Goal: Task Accomplishment & Management: Manage account settings

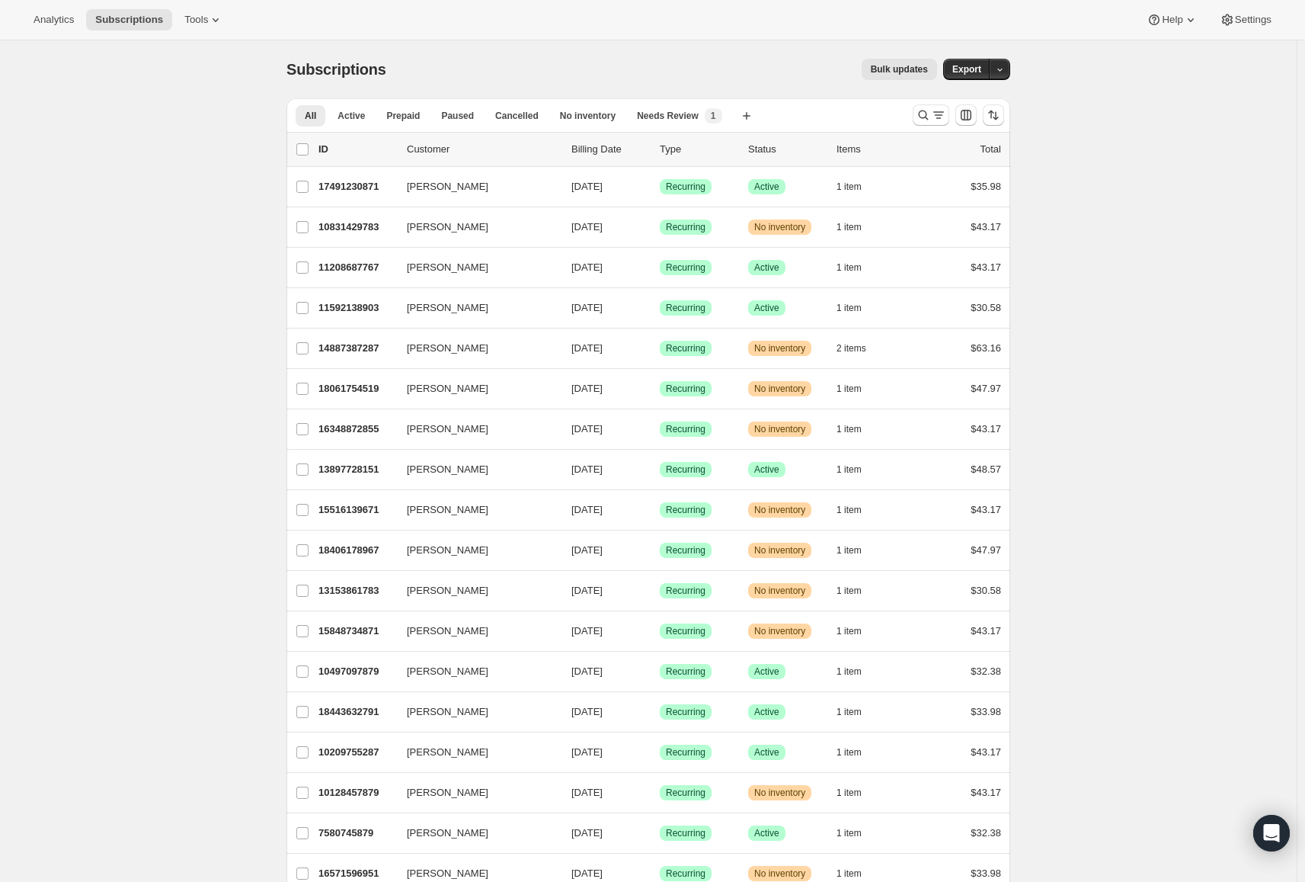
click at [1001, 72] on icon "button" at bounding box center [1000, 70] width 10 height 10
click at [961, 96] on span "Subscription data" at bounding box center [923, 100] width 76 height 11
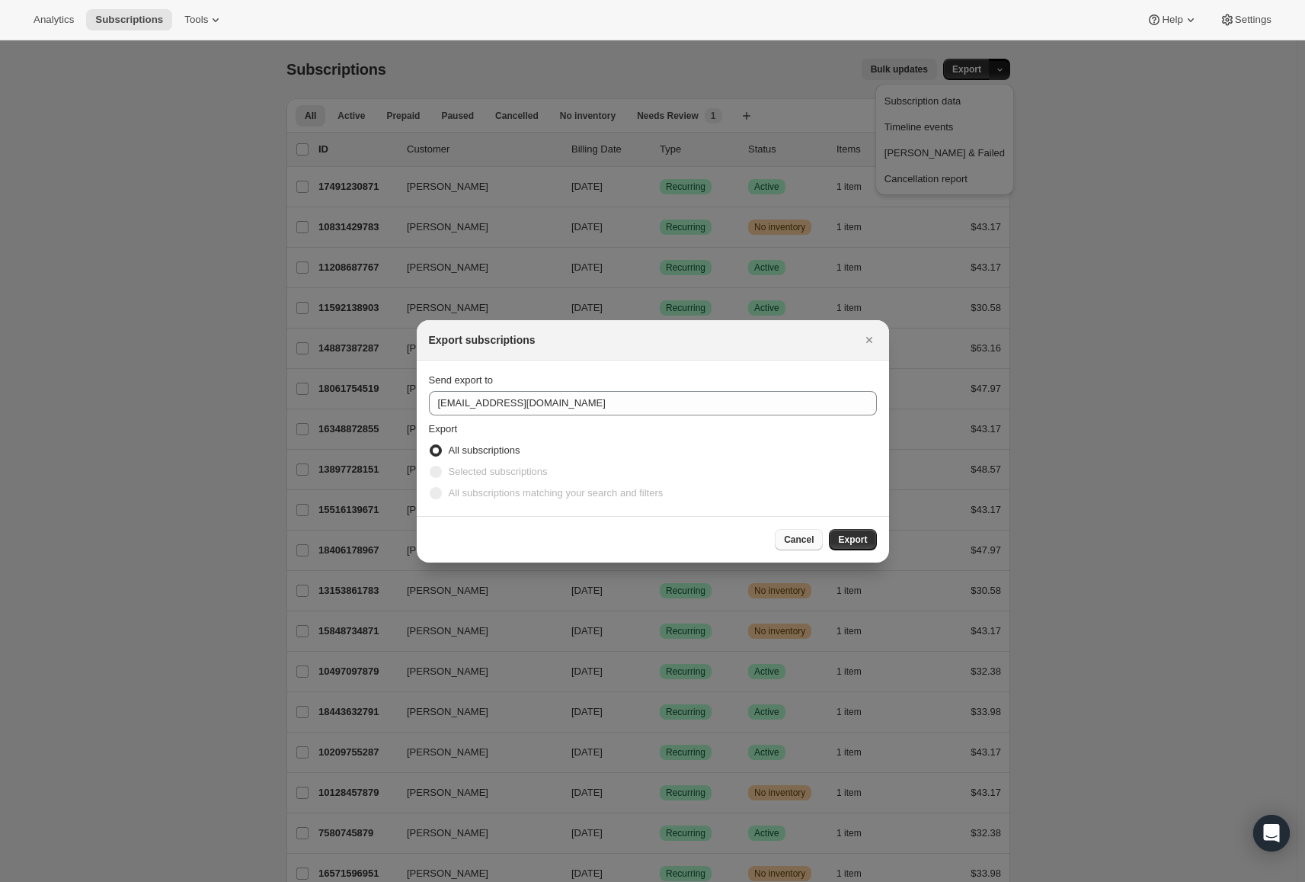
click at [794, 536] on span "Cancel" at bounding box center [799, 539] width 30 height 12
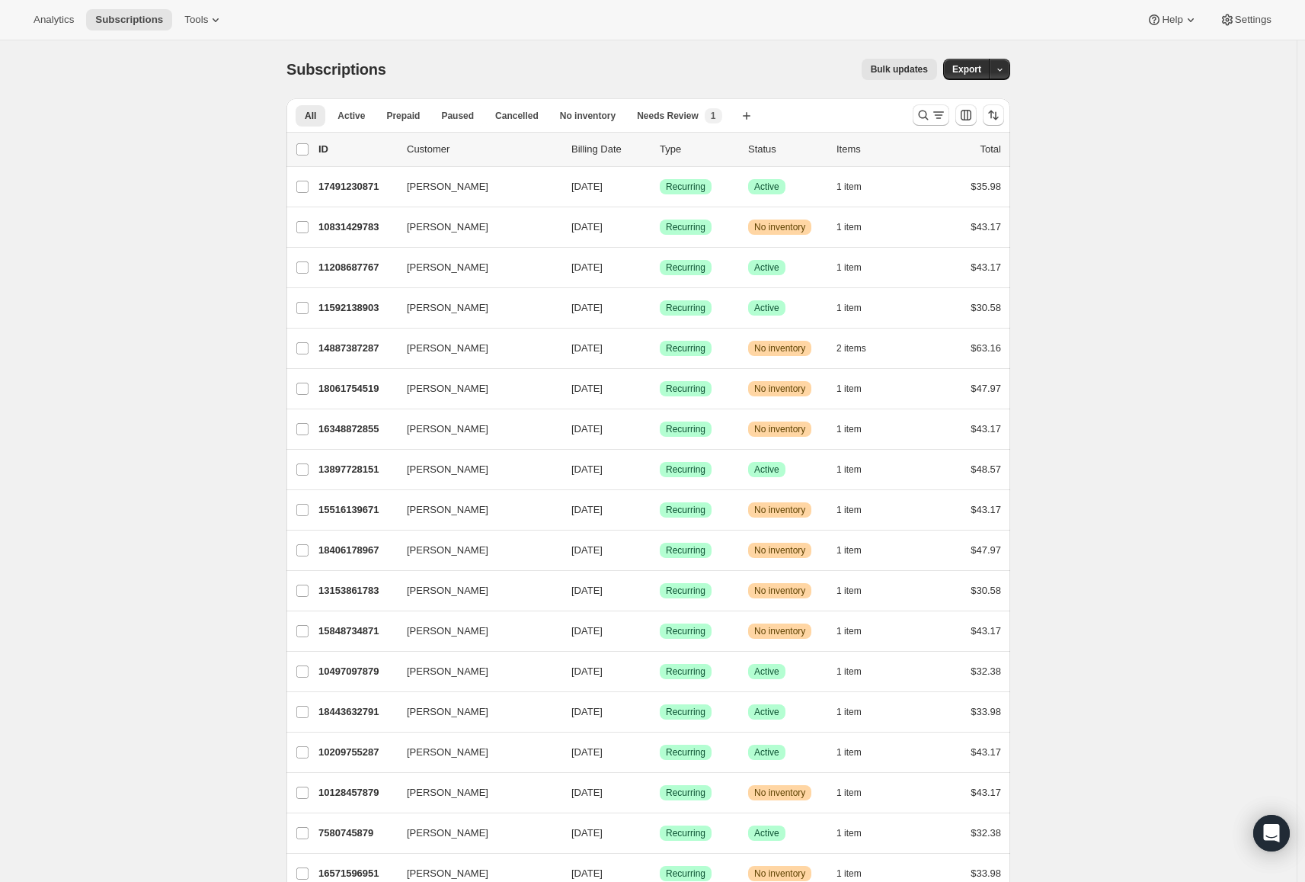
click at [311, 117] on span "All" at bounding box center [310, 116] width 11 height 12
click at [308, 146] on input "0 selected" at bounding box center [302, 149] width 12 height 12
checkbox input "true"
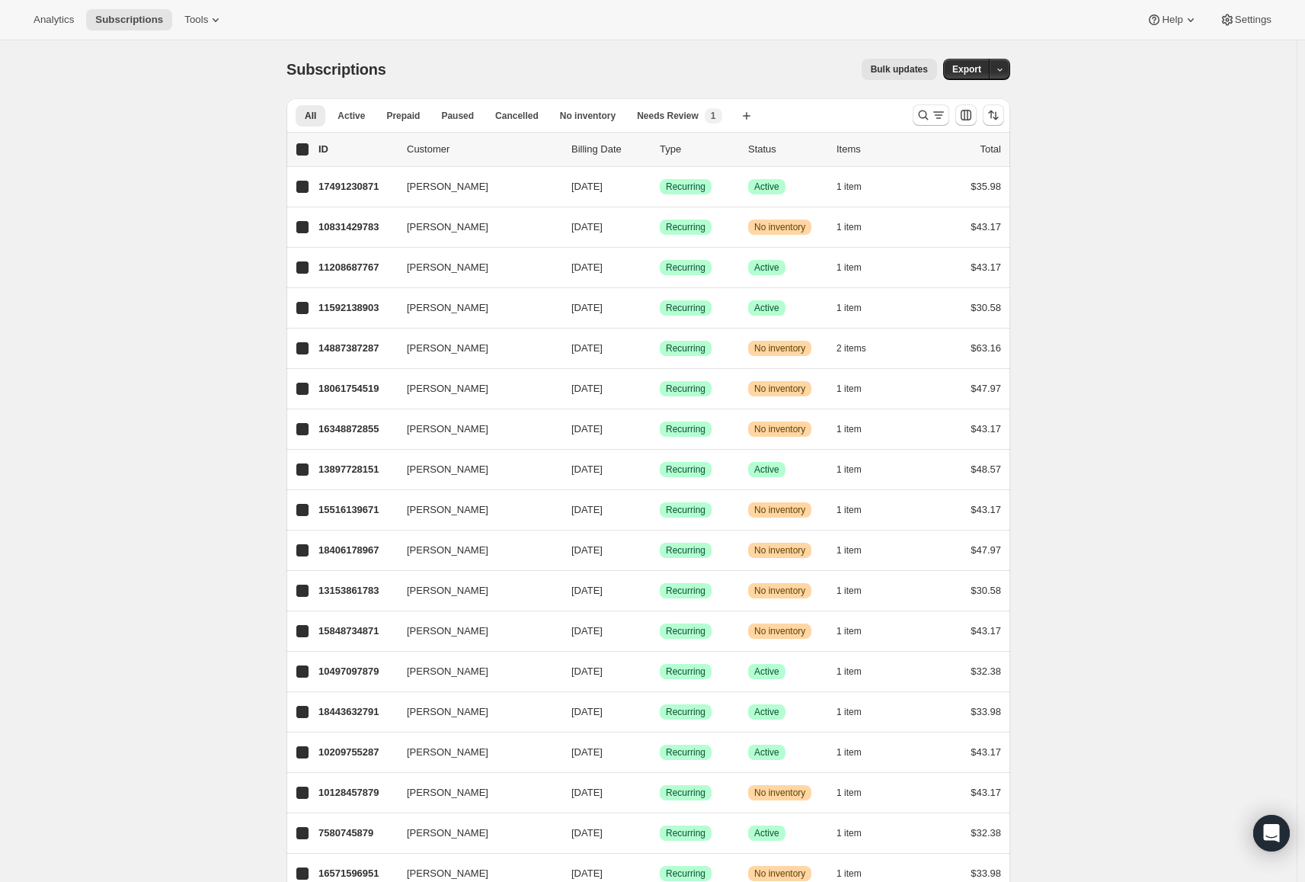
checkbox input "true"
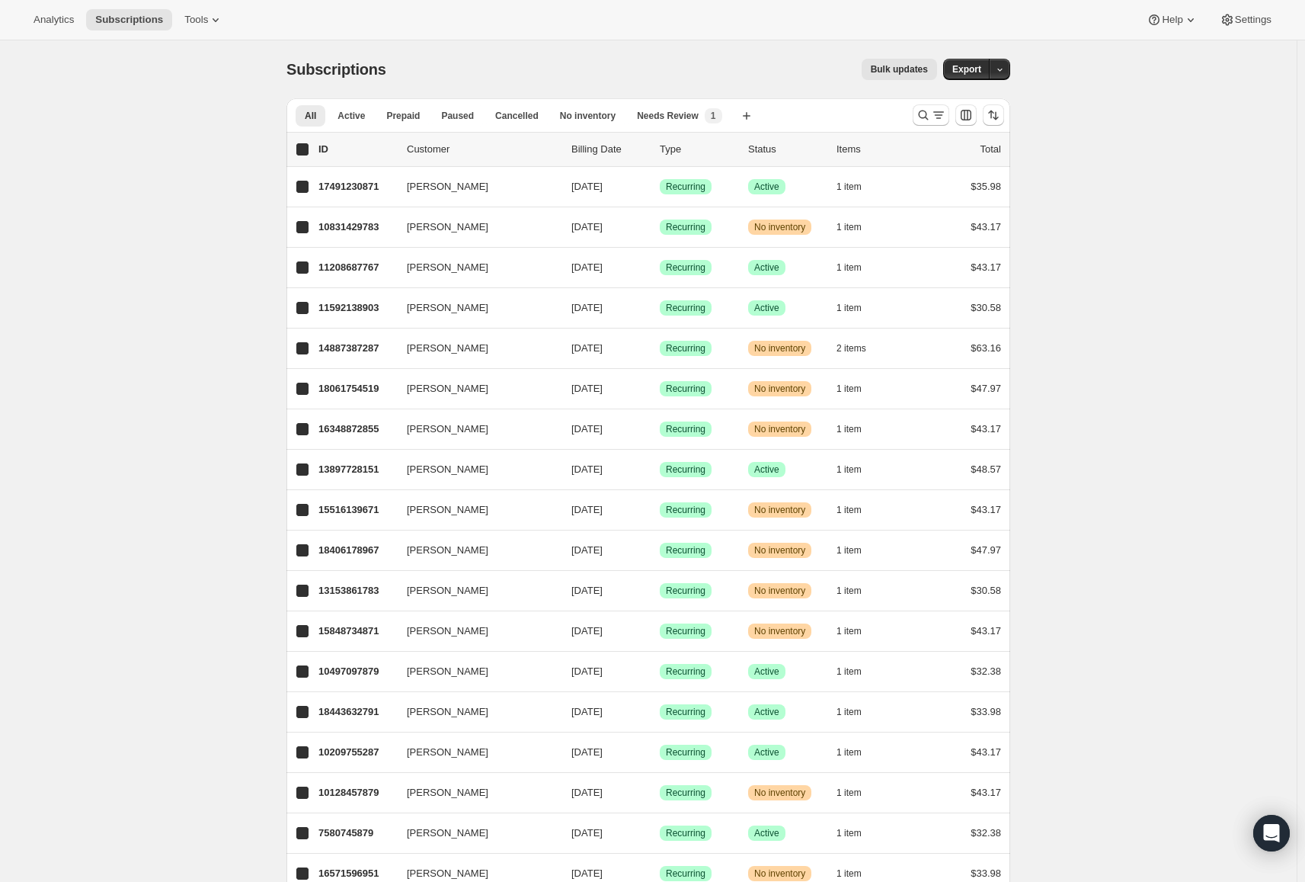
checkbox input "true"
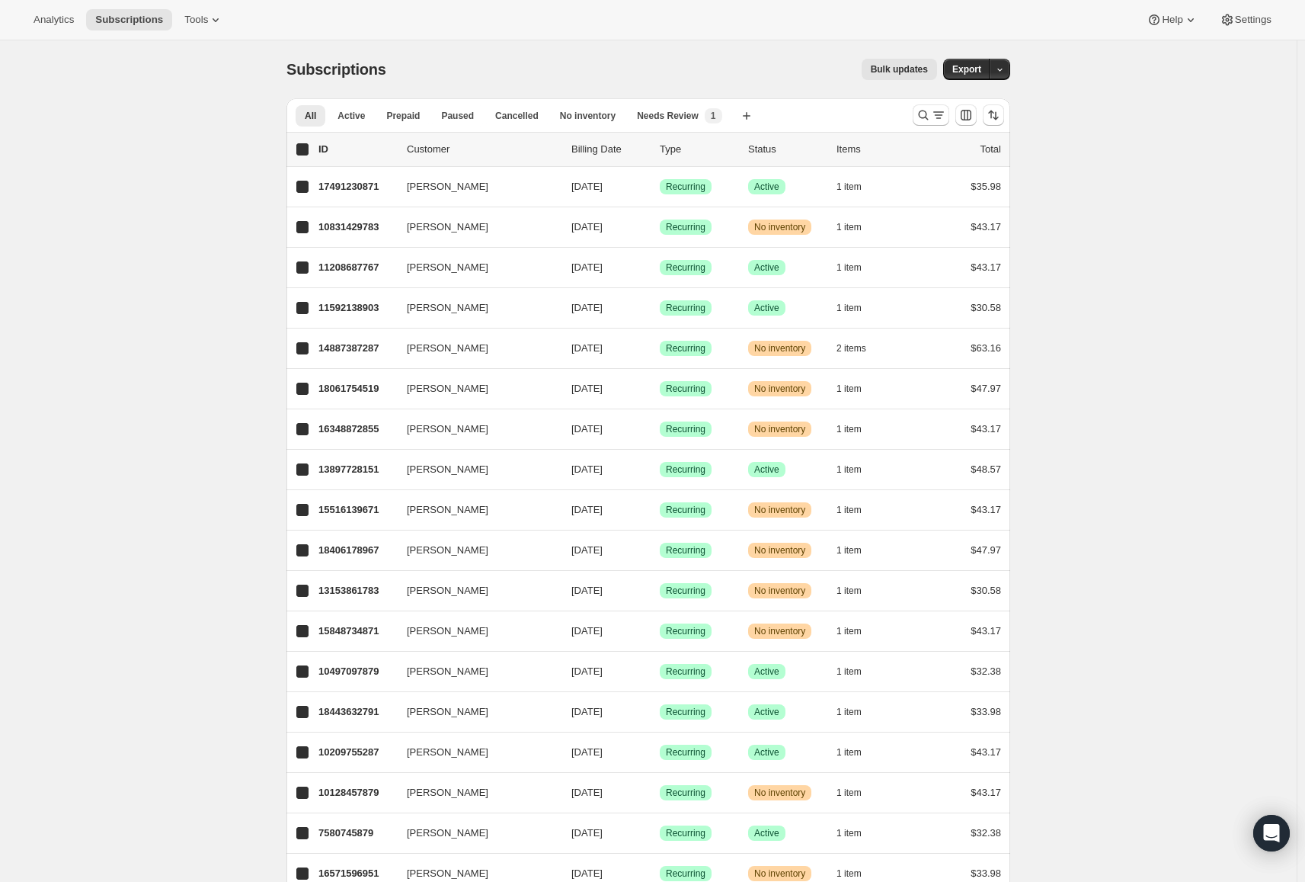
checkbox input "true"
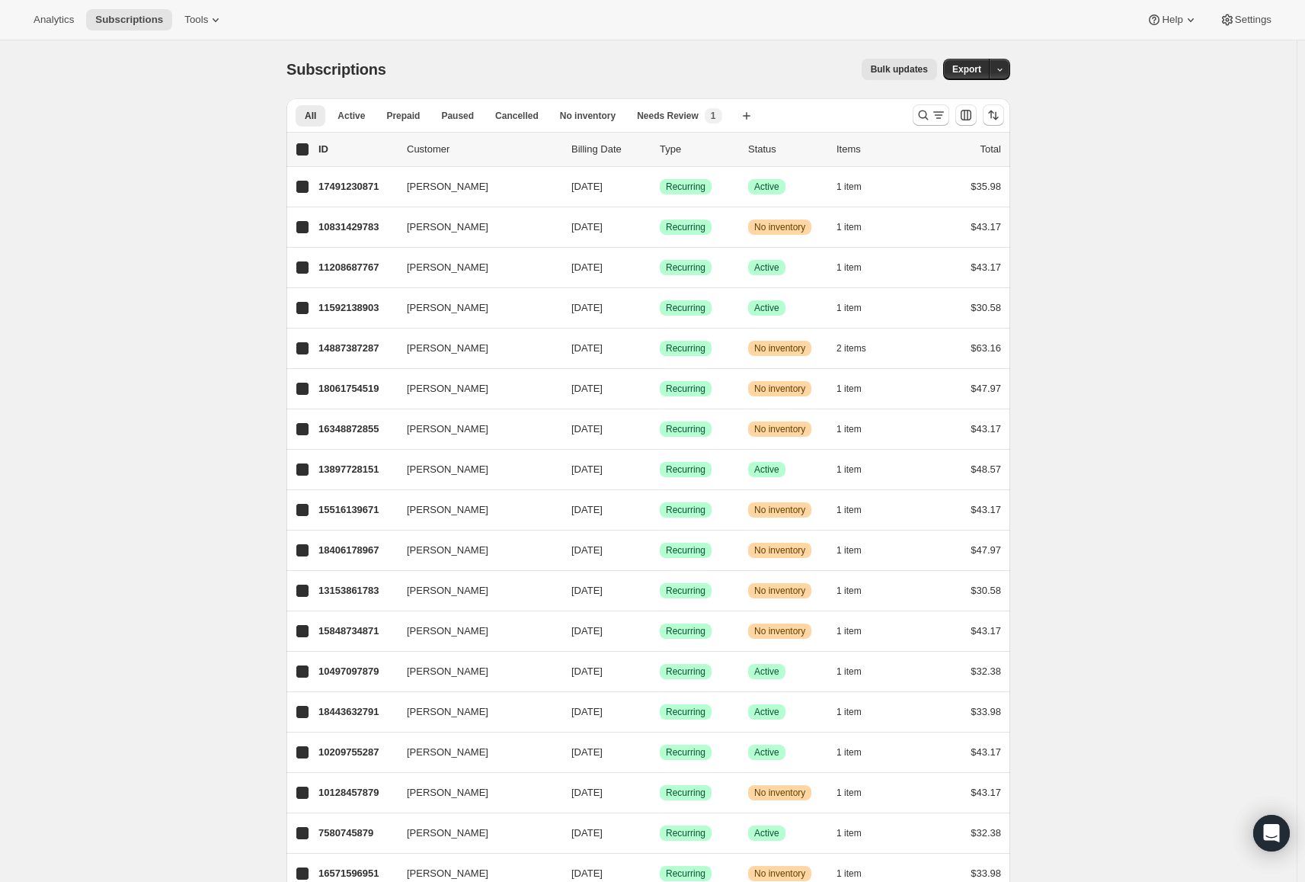
checkbox input "true"
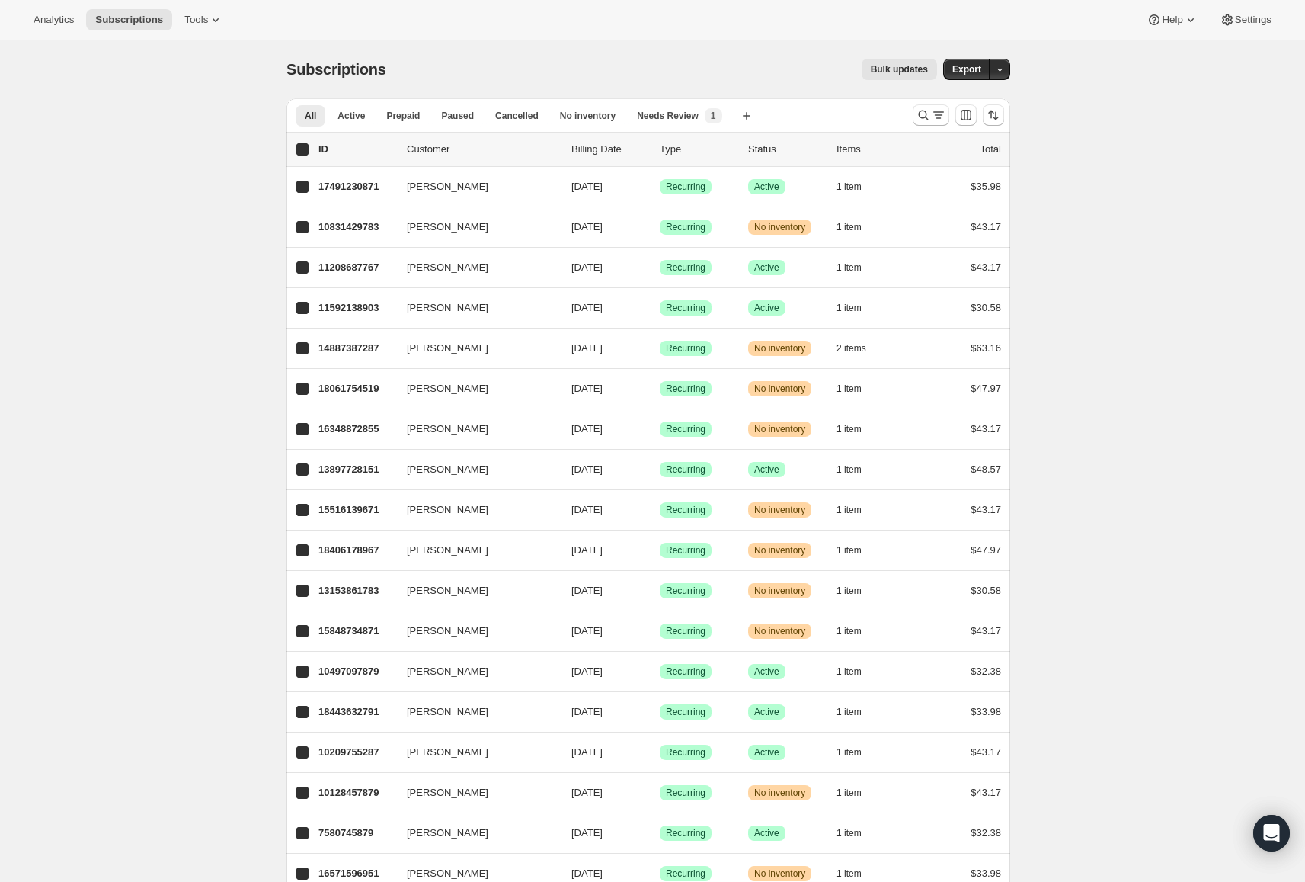
checkbox input "true"
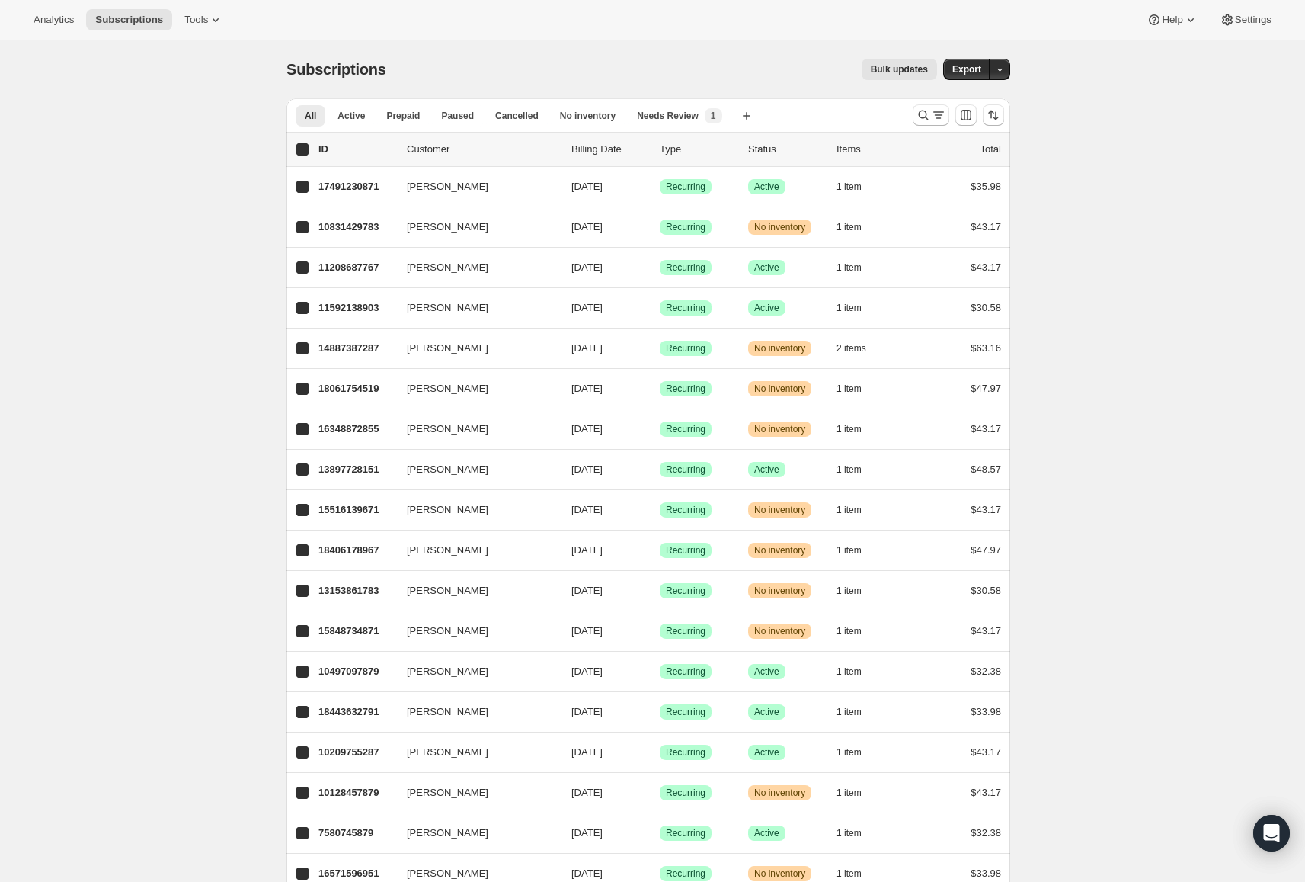
checkbox input "true"
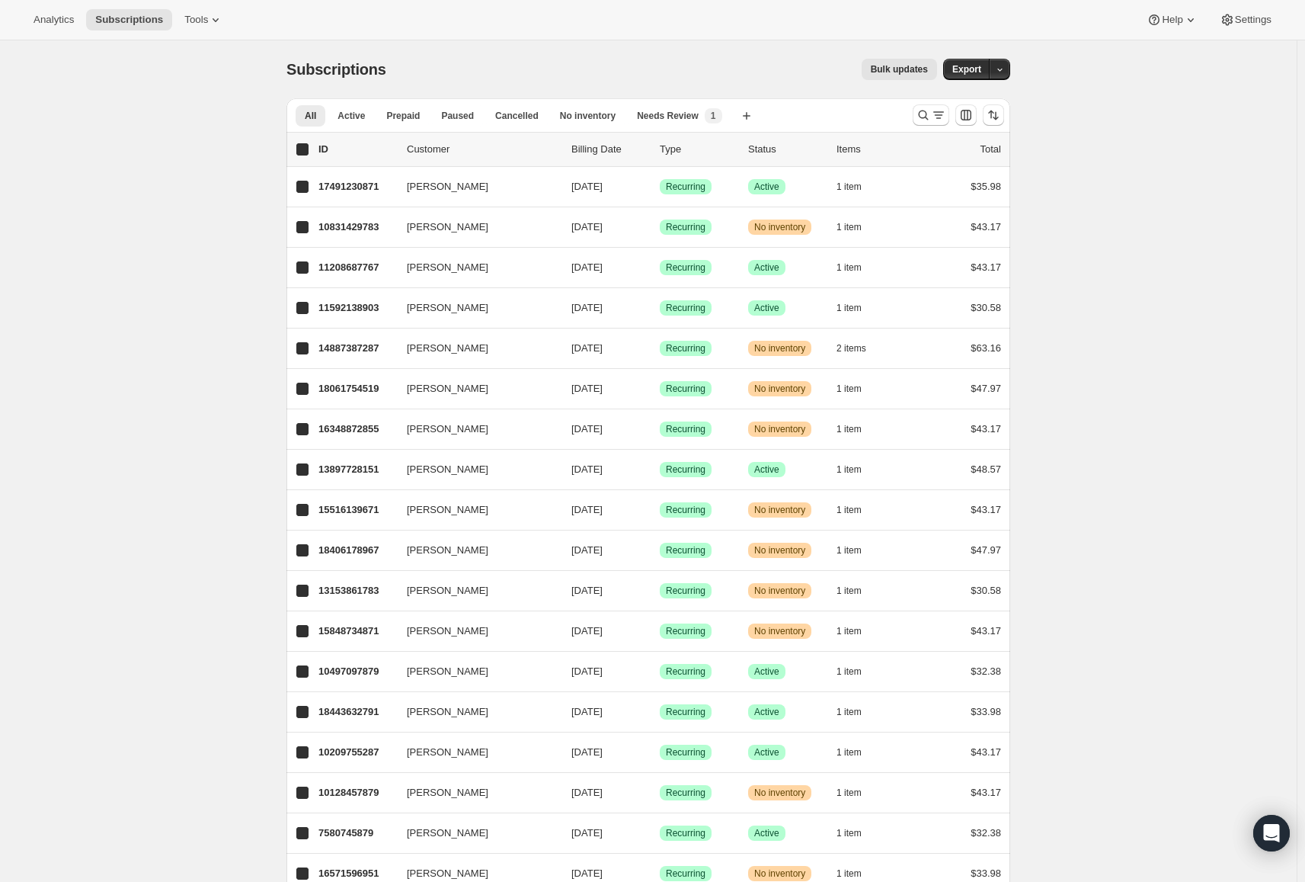
checkbox input "true"
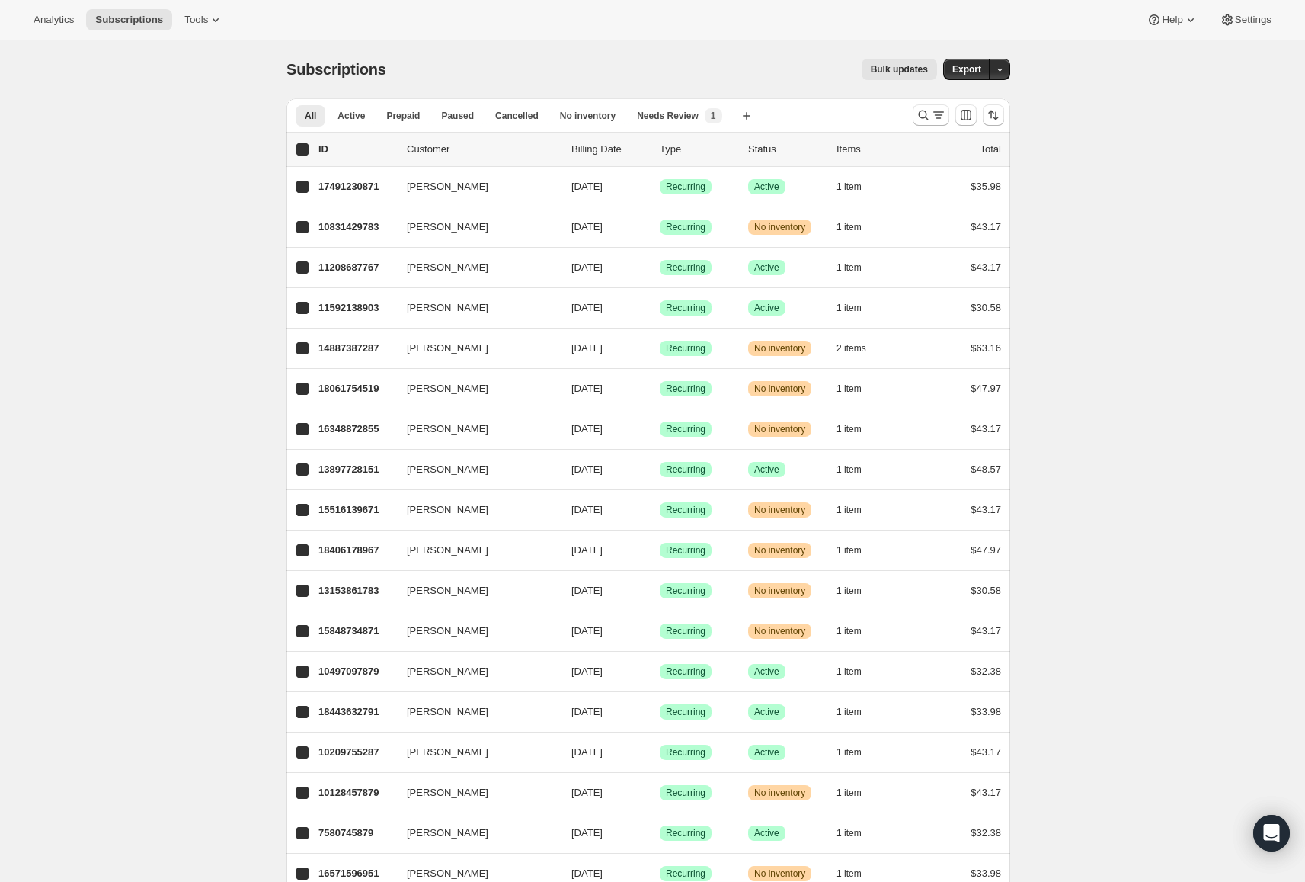
checkbox input "true"
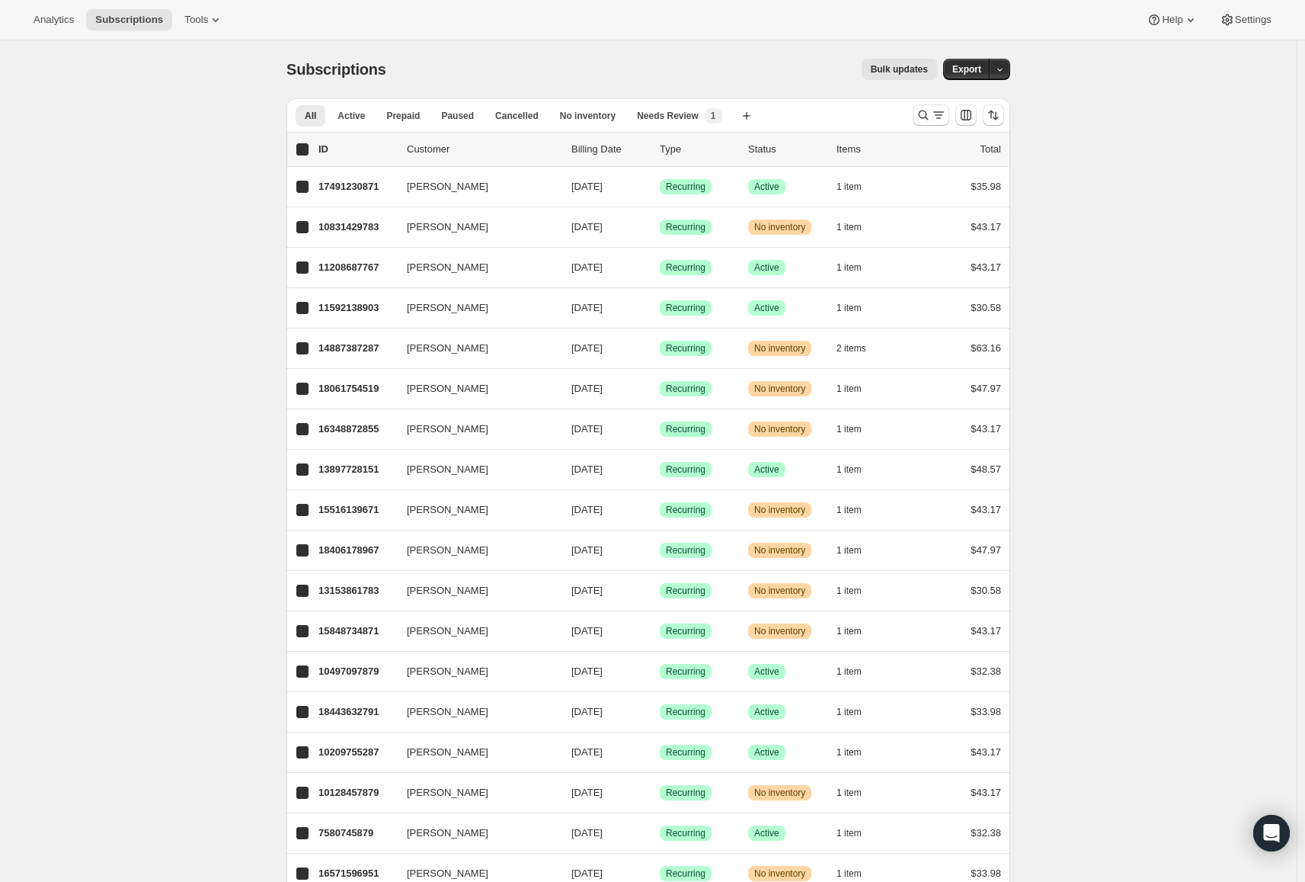
checkbox input "true"
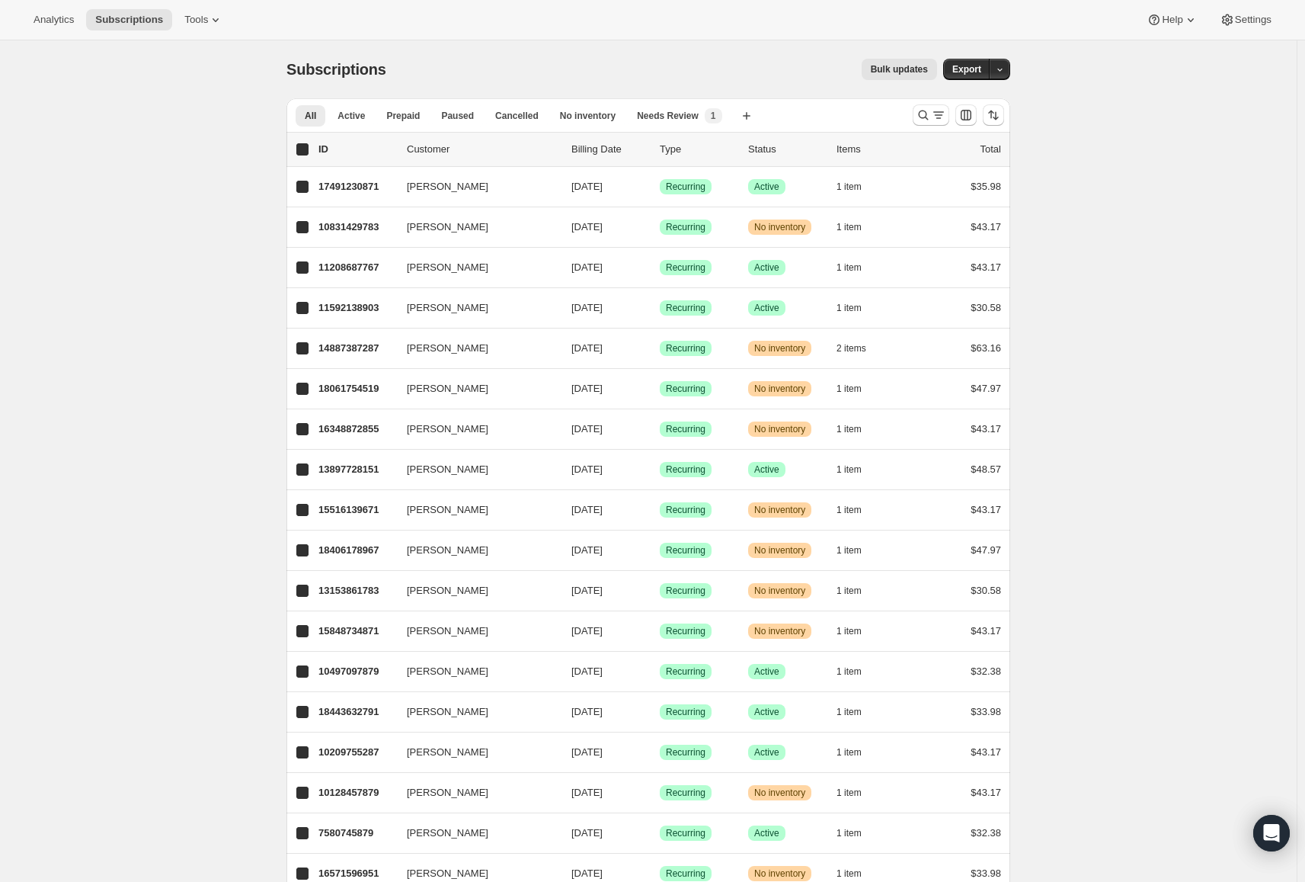
checkbox input "true"
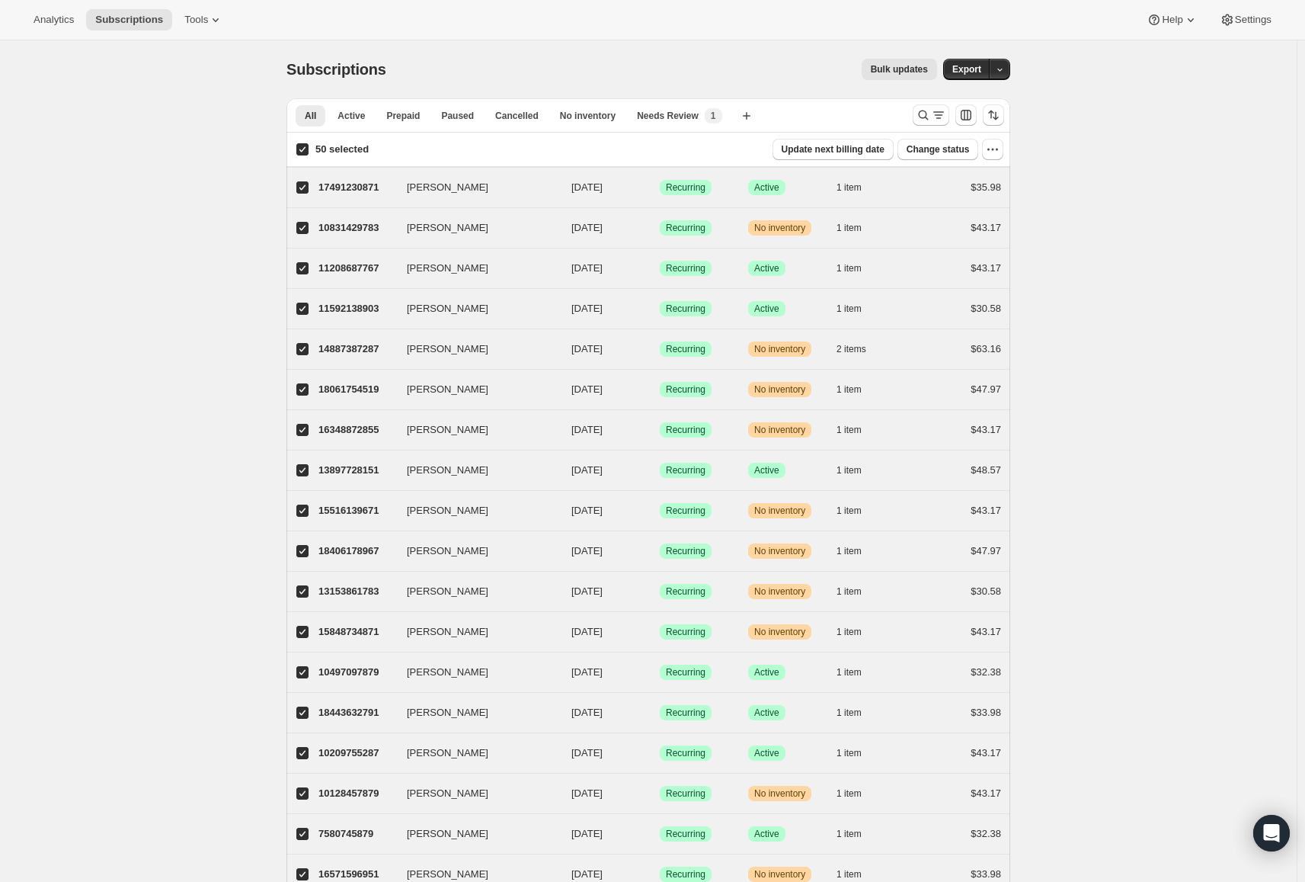
click at [303, 151] on input "50 selected" at bounding box center [302, 149] width 12 height 12
checkbox input "false"
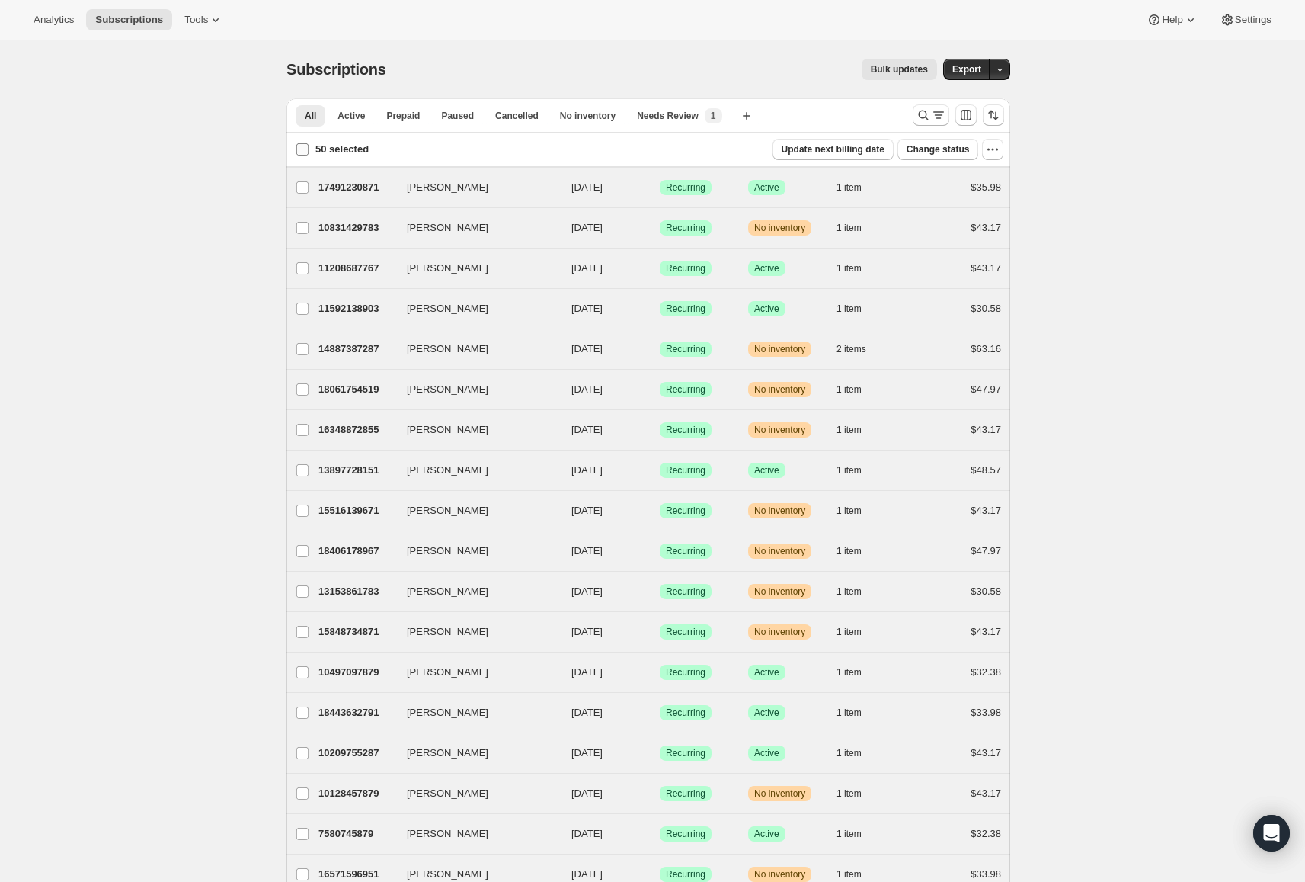
checkbox input "false"
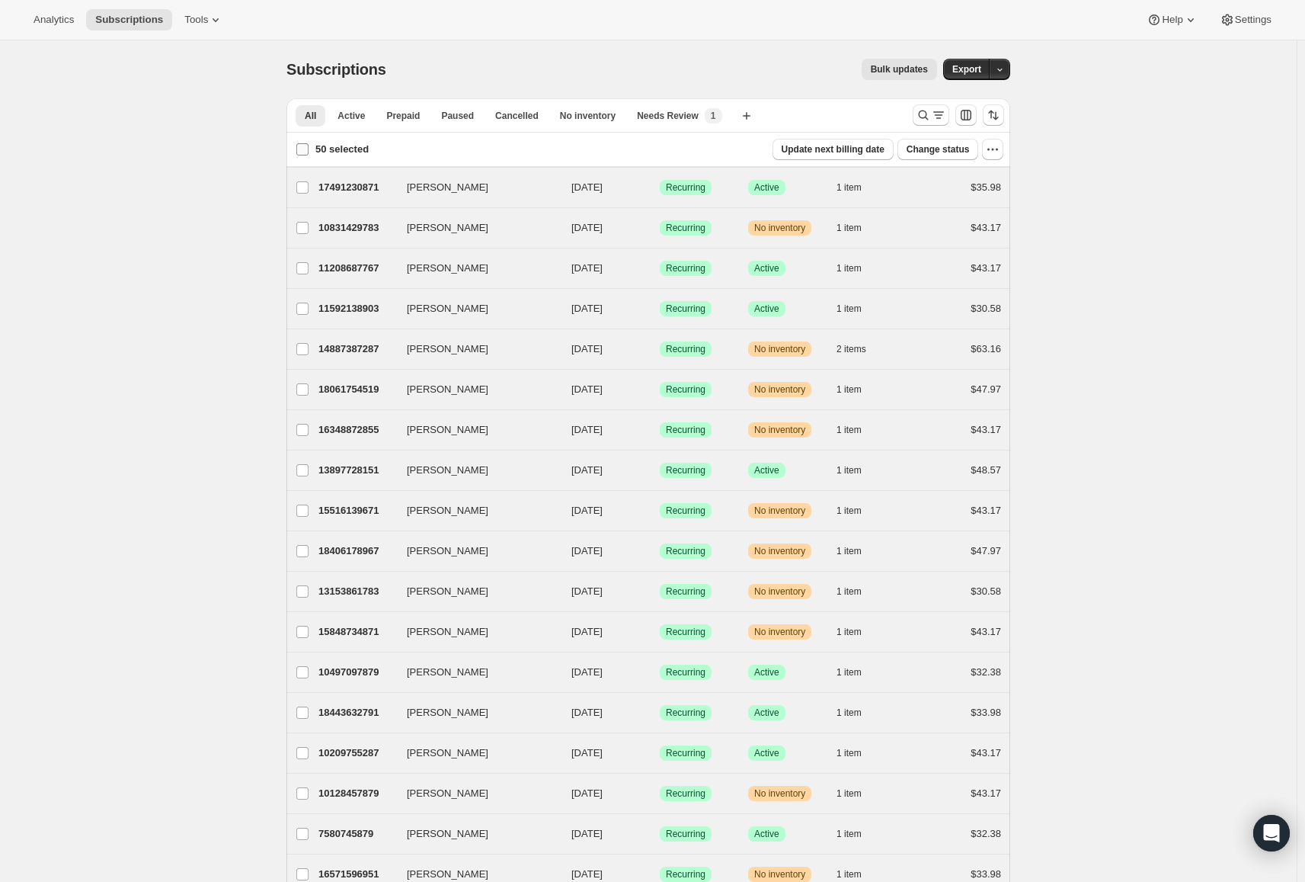
checkbox input "false"
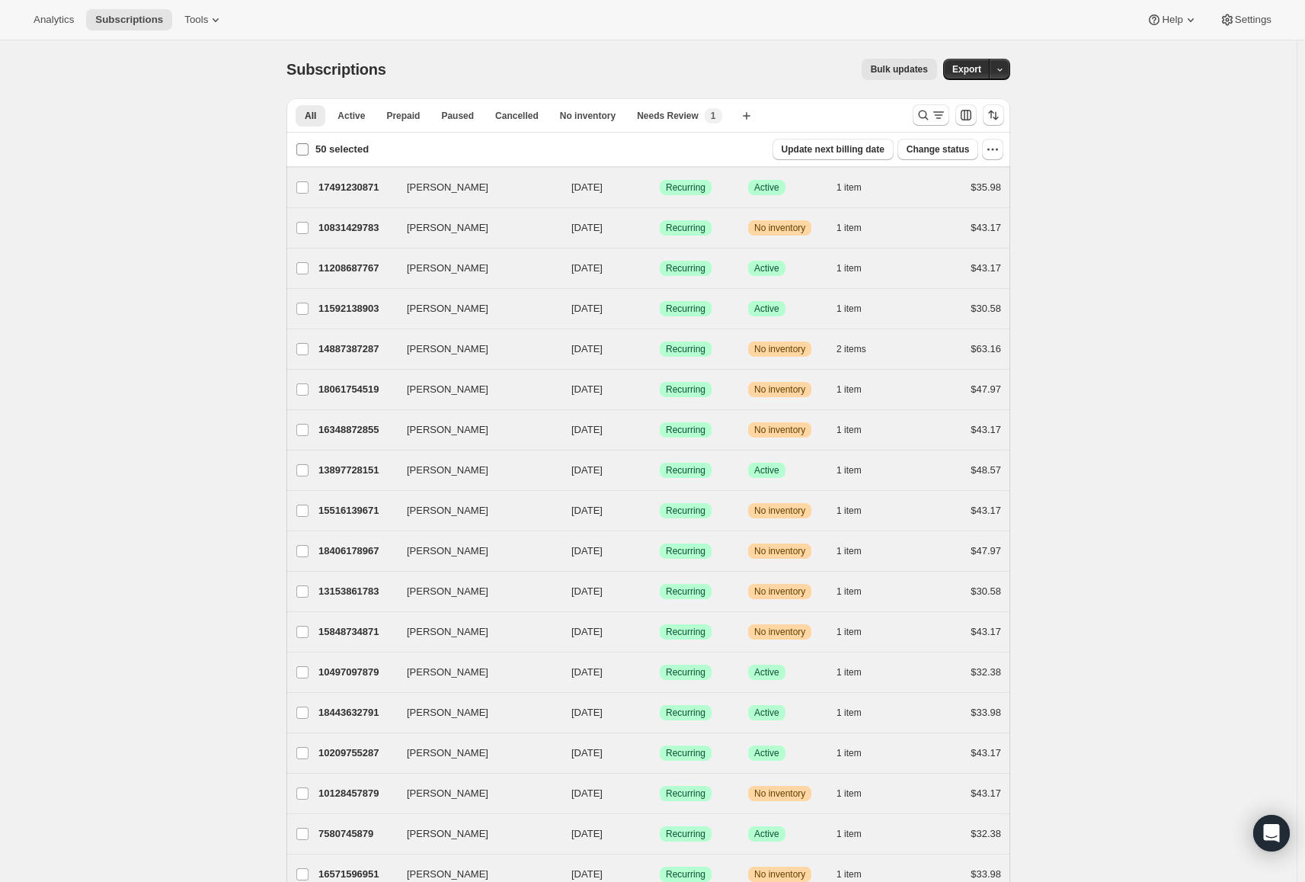
checkbox input "false"
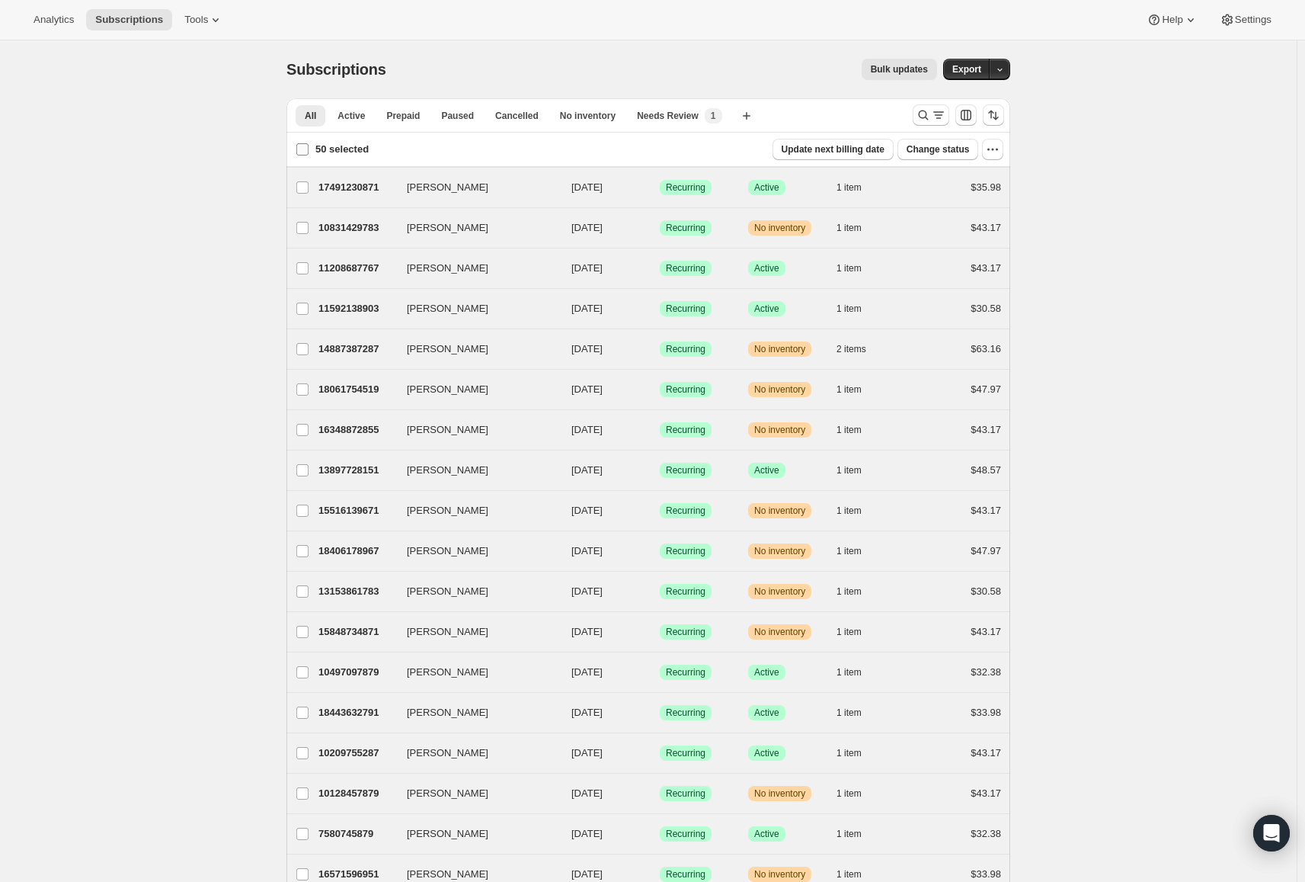
checkbox input "false"
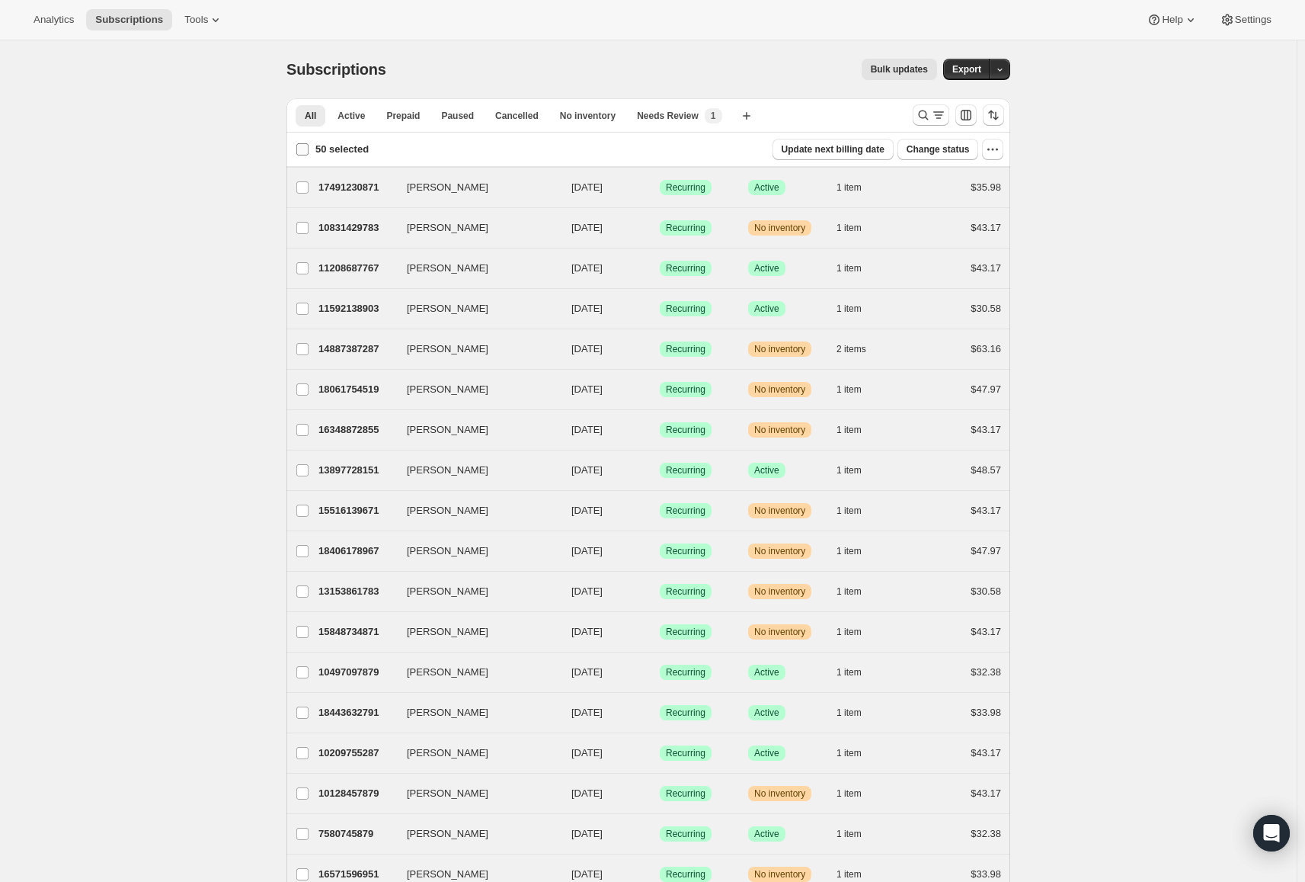
checkbox input "false"
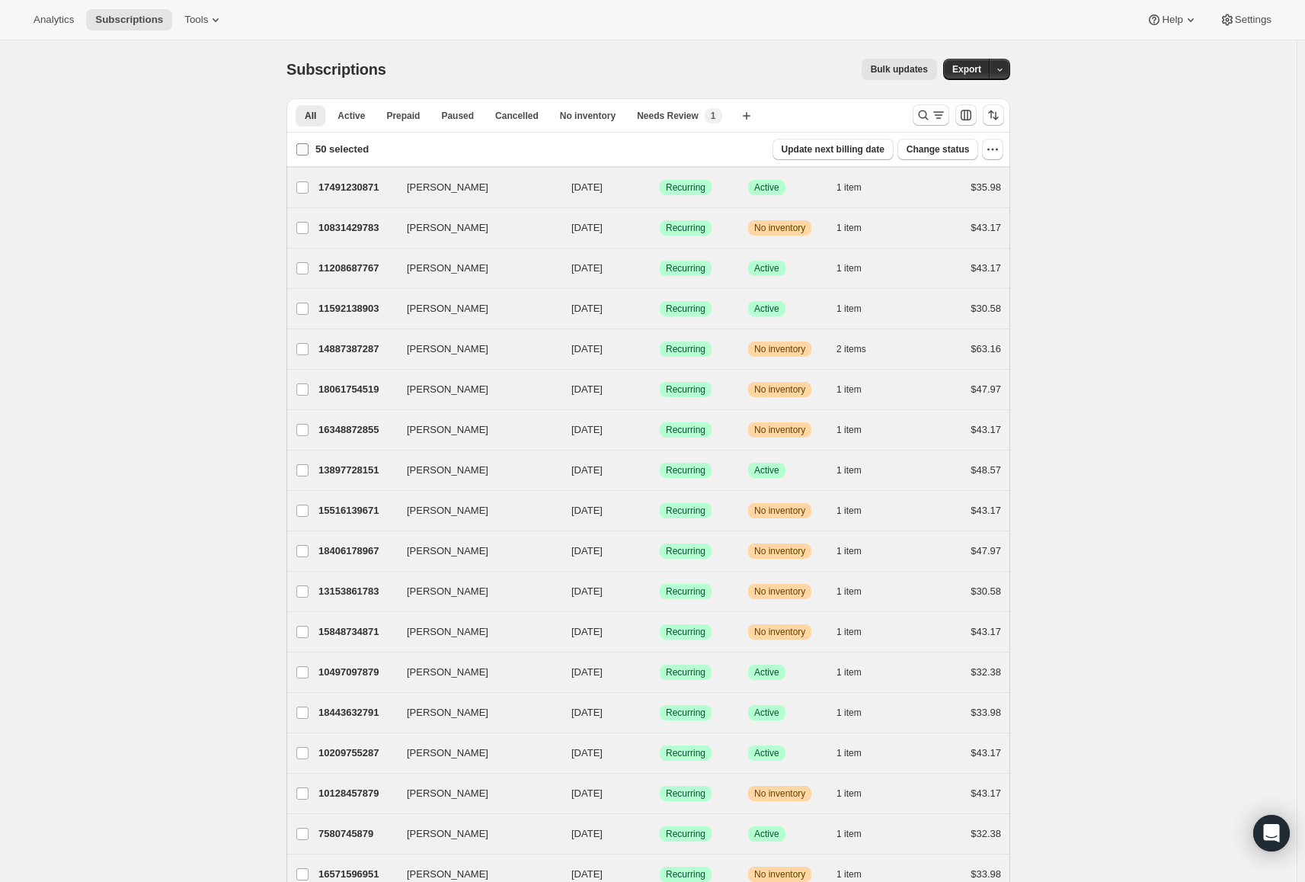
checkbox input "false"
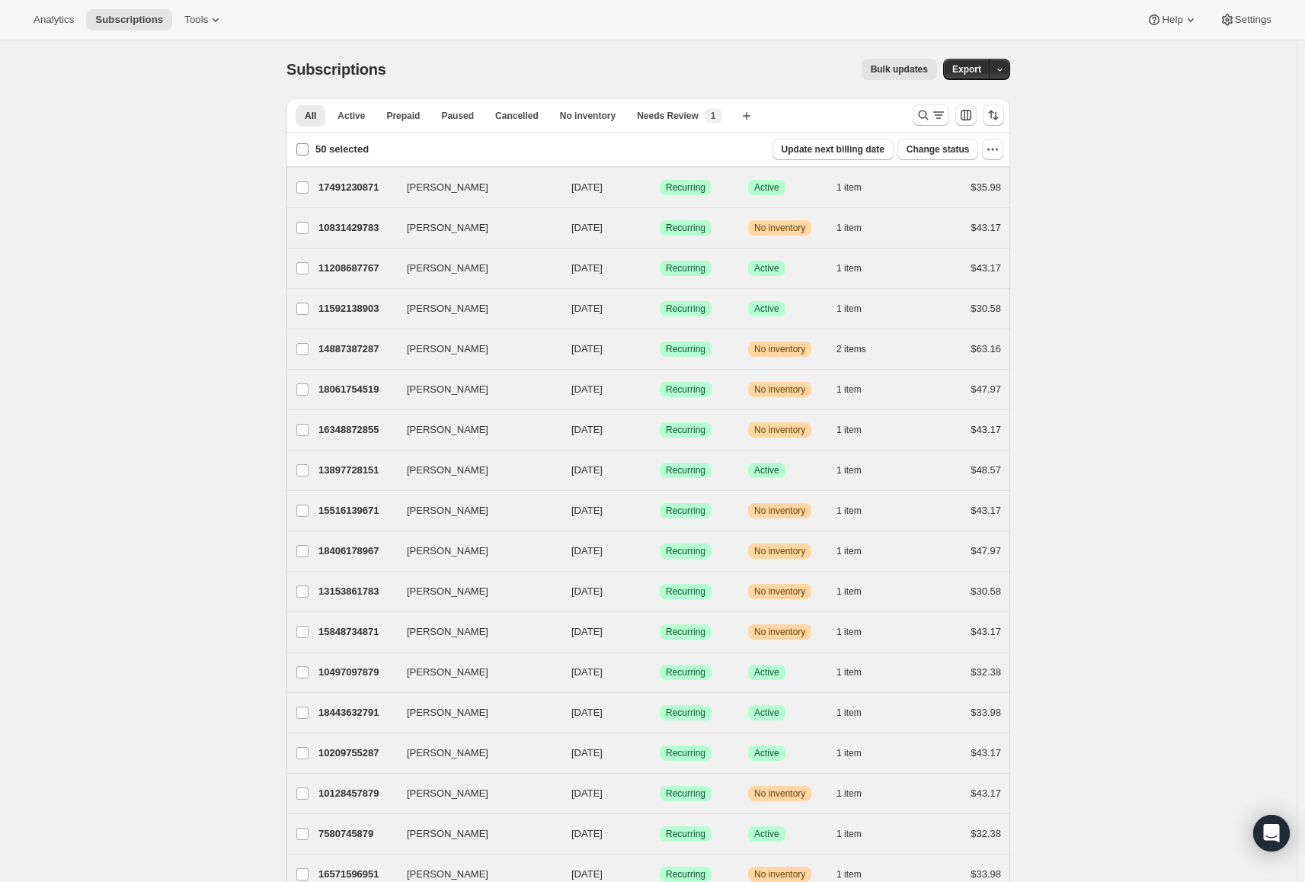
checkbox input "false"
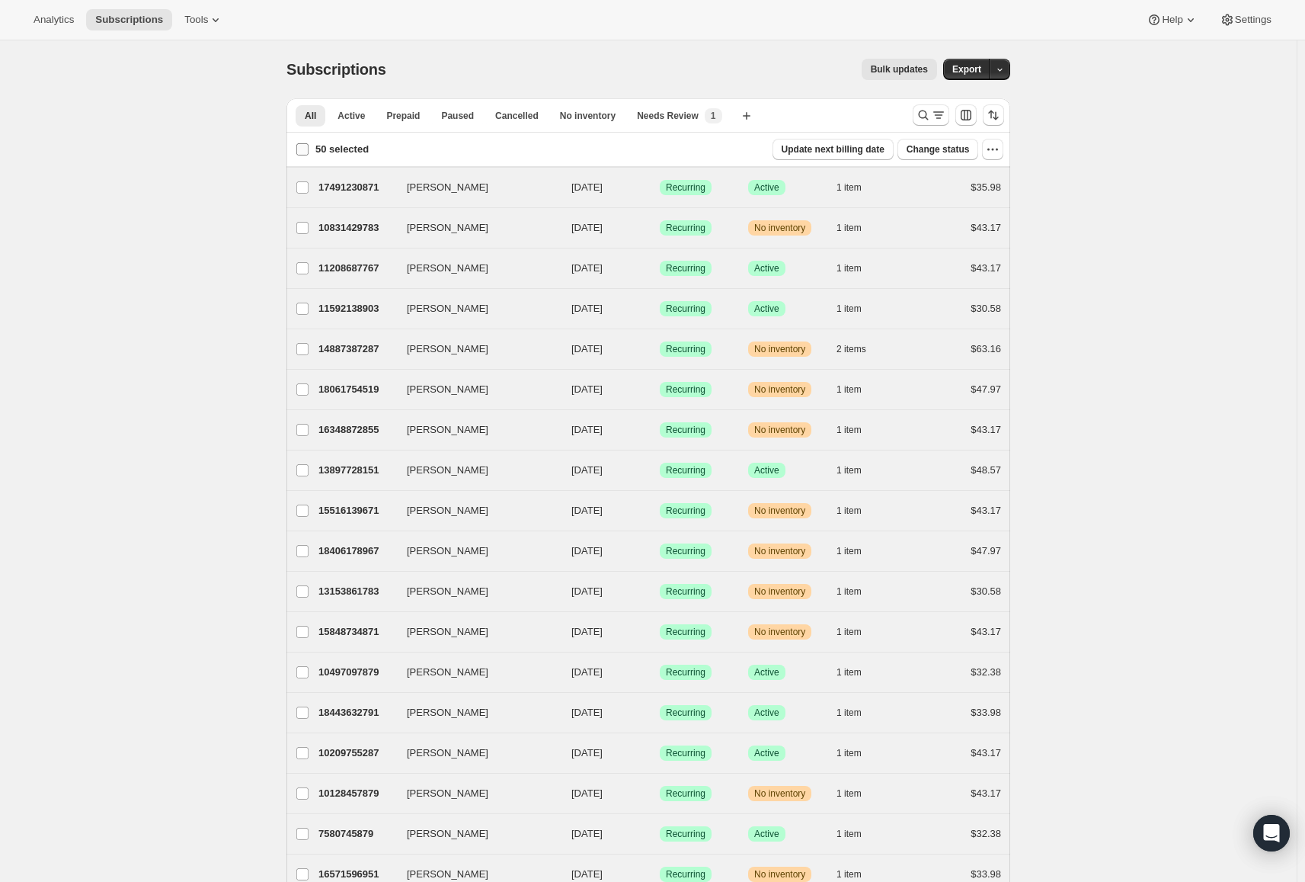
checkbox input "false"
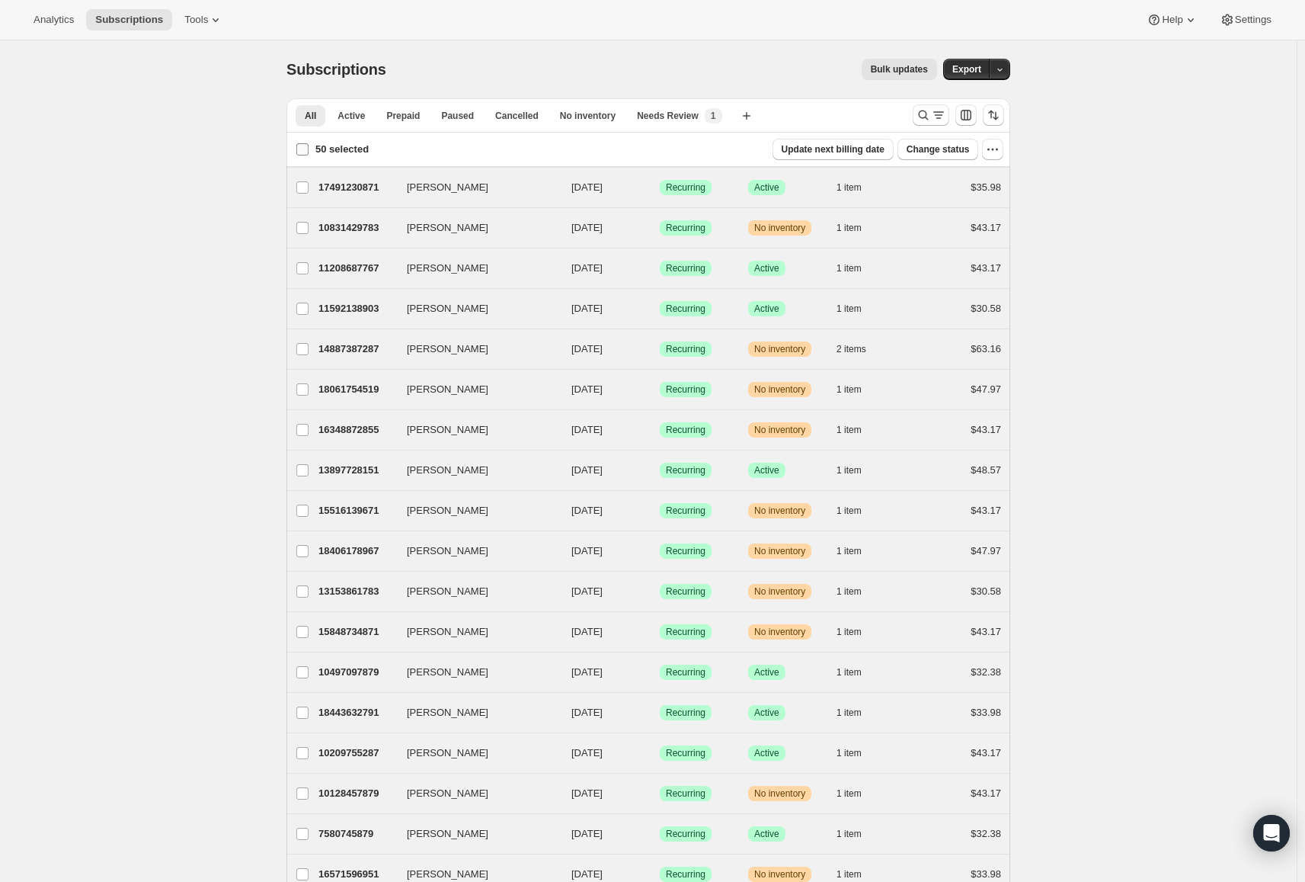
checkbox input "false"
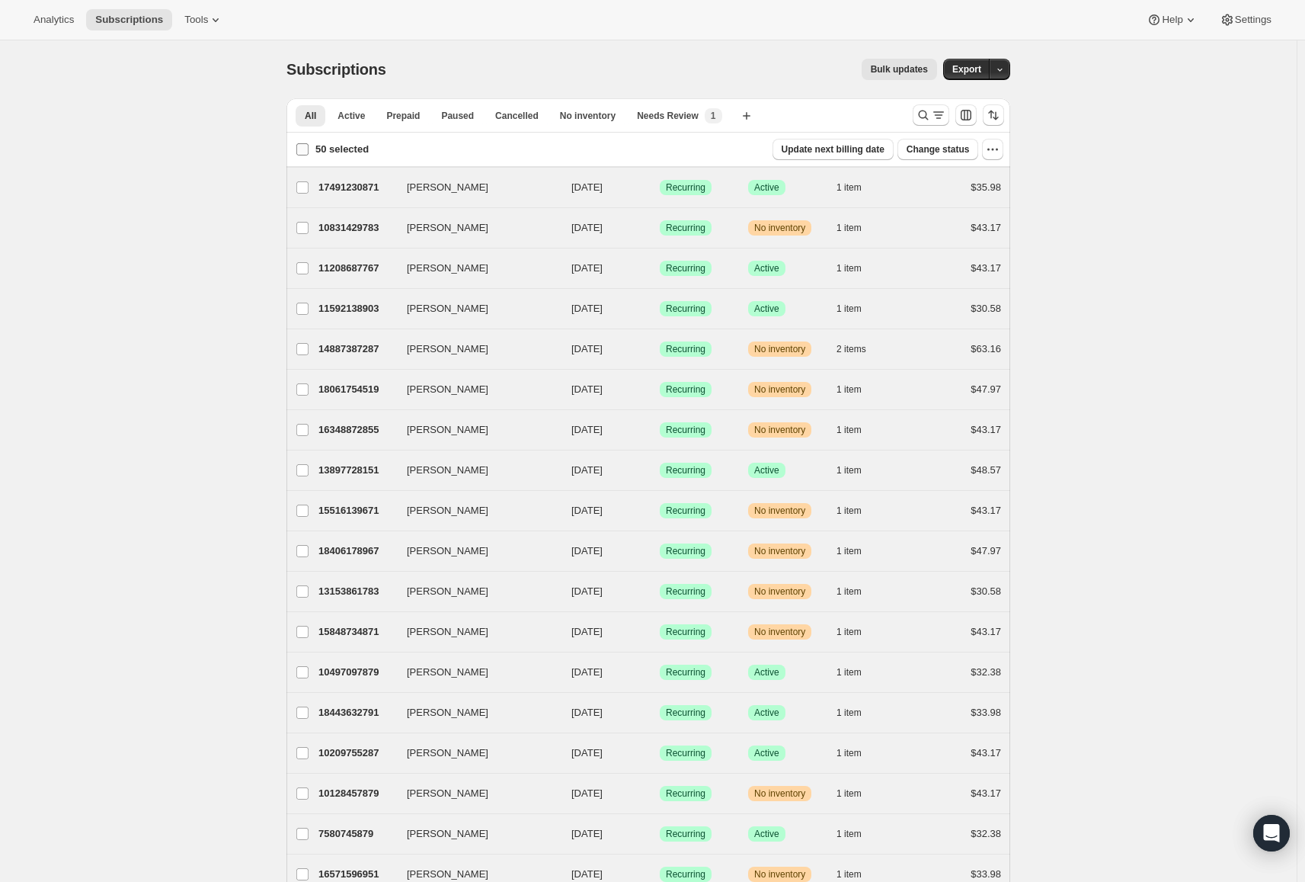
checkbox input "false"
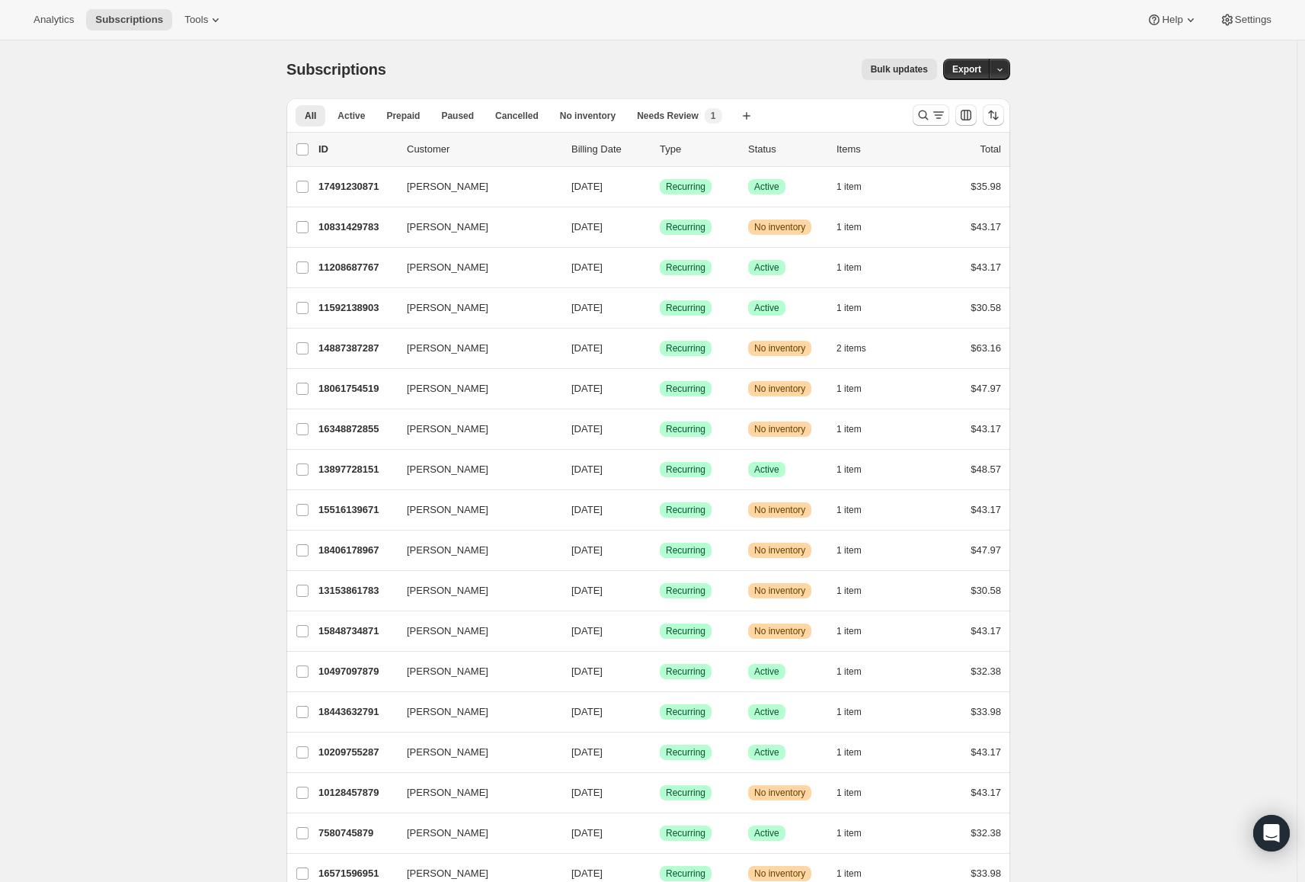
click at [432, 155] on p "Customer" at bounding box center [483, 149] width 152 height 15
click at [936, 114] on icon "Search and filter results" at bounding box center [938, 114] width 15 height 15
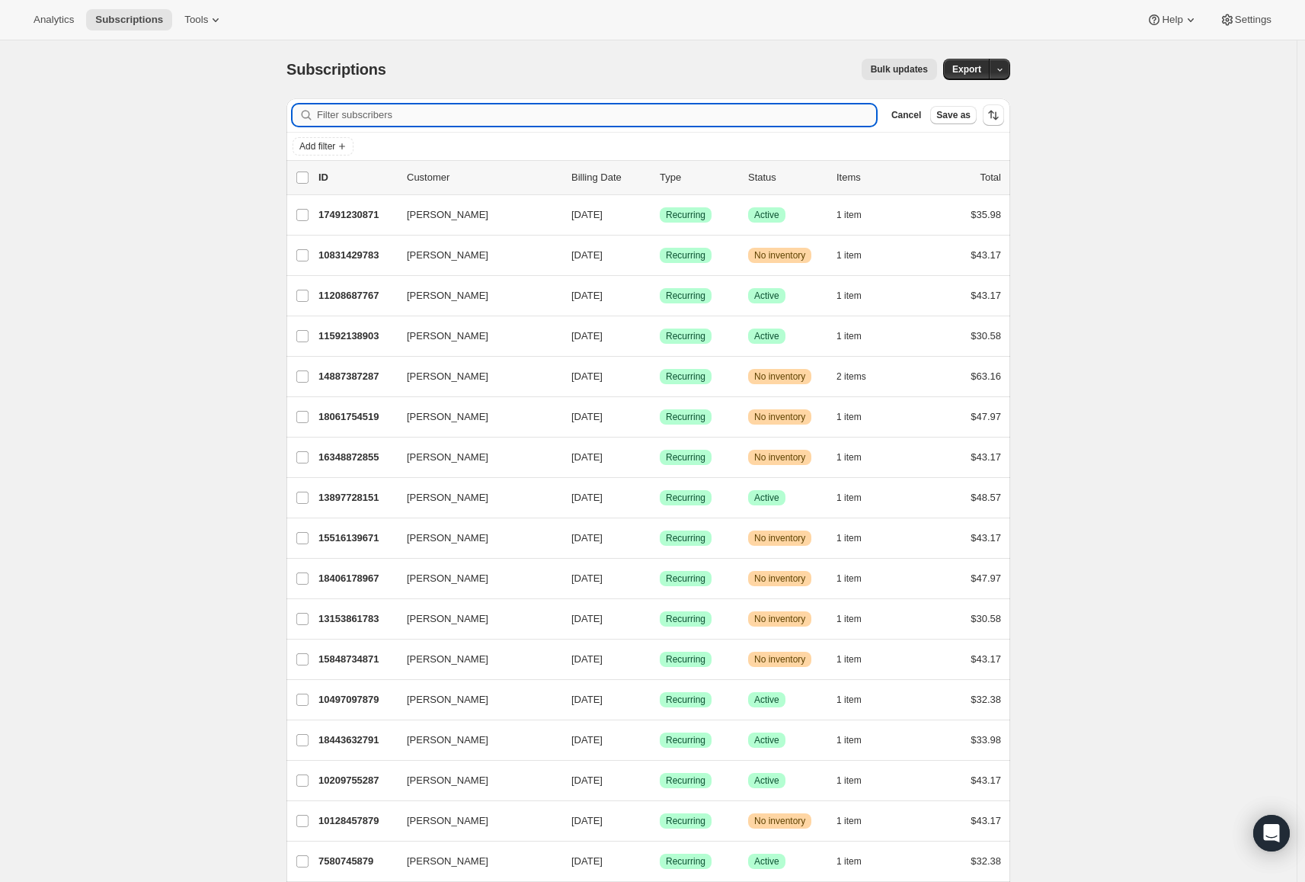
click at [378, 113] on input "Filter subscribers" at bounding box center [596, 114] width 559 height 21
paste input "[PERSON_NAME]"
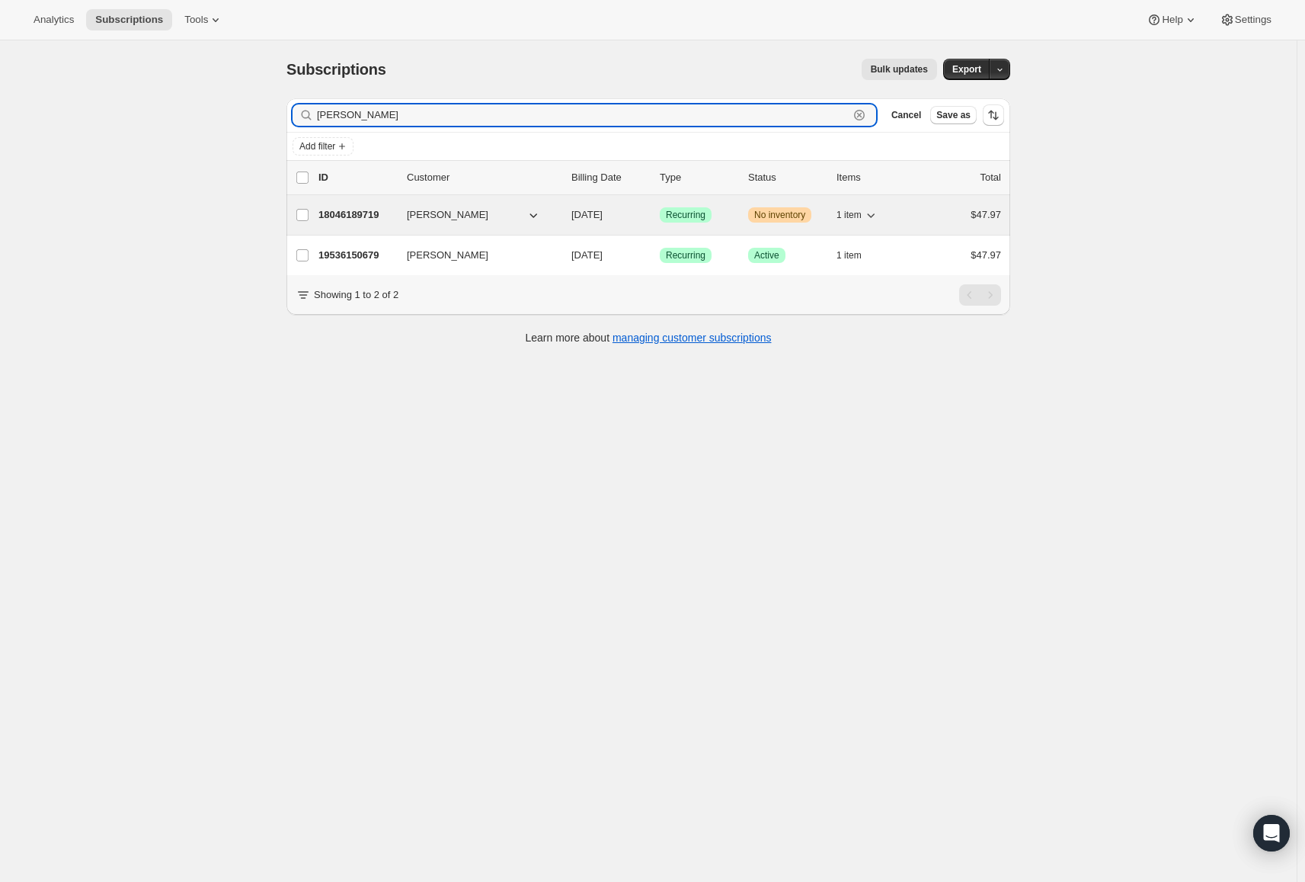
type input "[PERSON_NAME]"
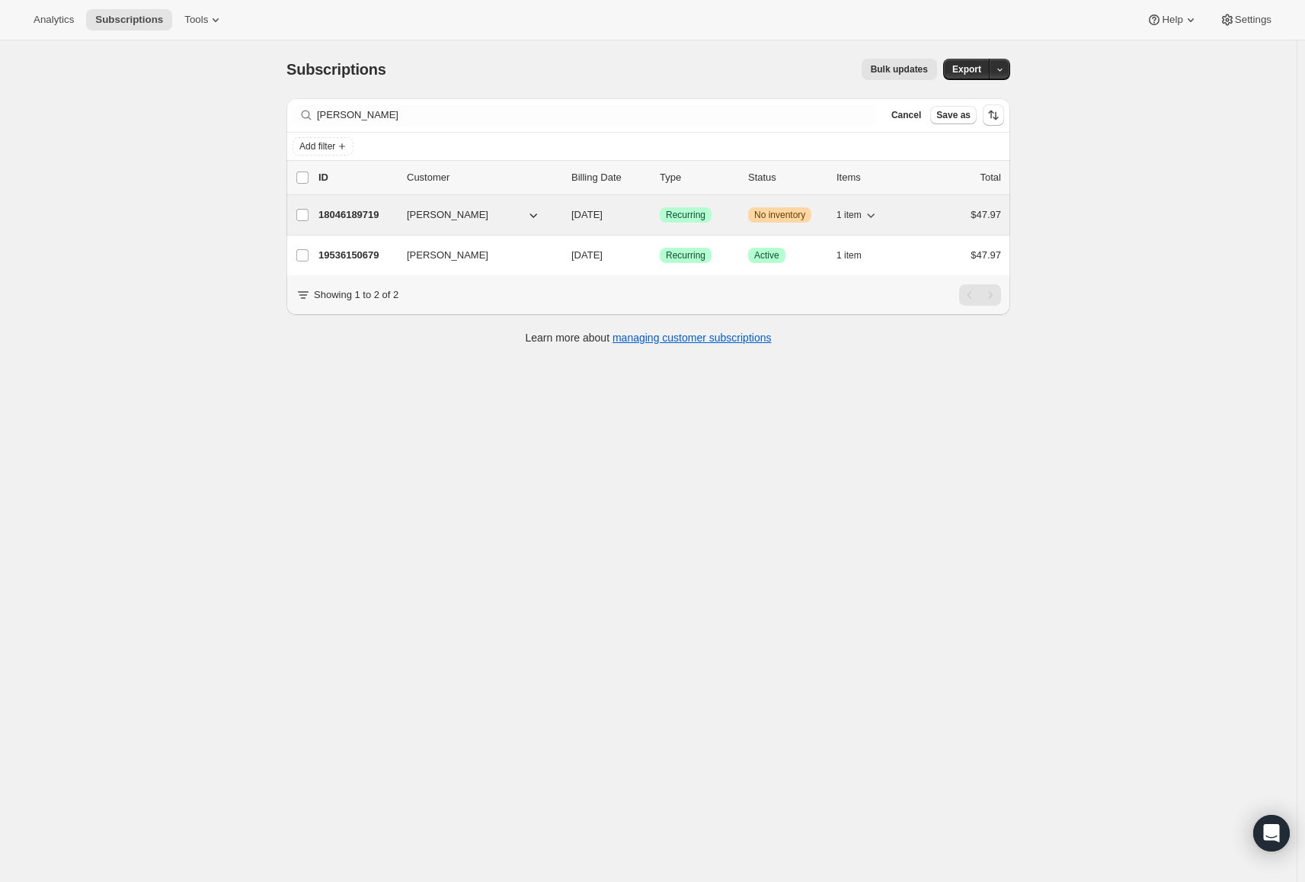
click at [370, 219] on p "18046189719" at bounding box center [357, 214] width 76 height 15
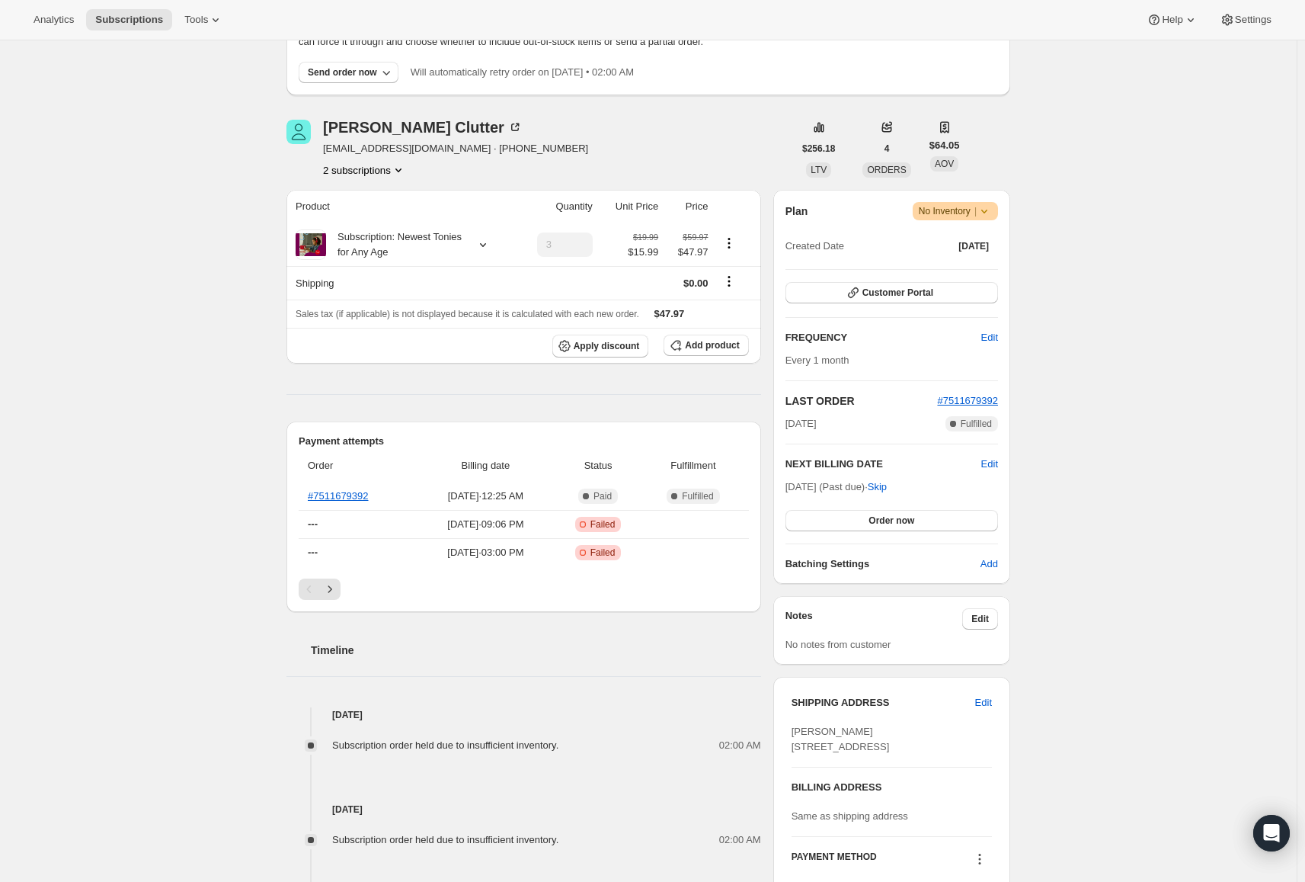
scroll to position [152, 0]
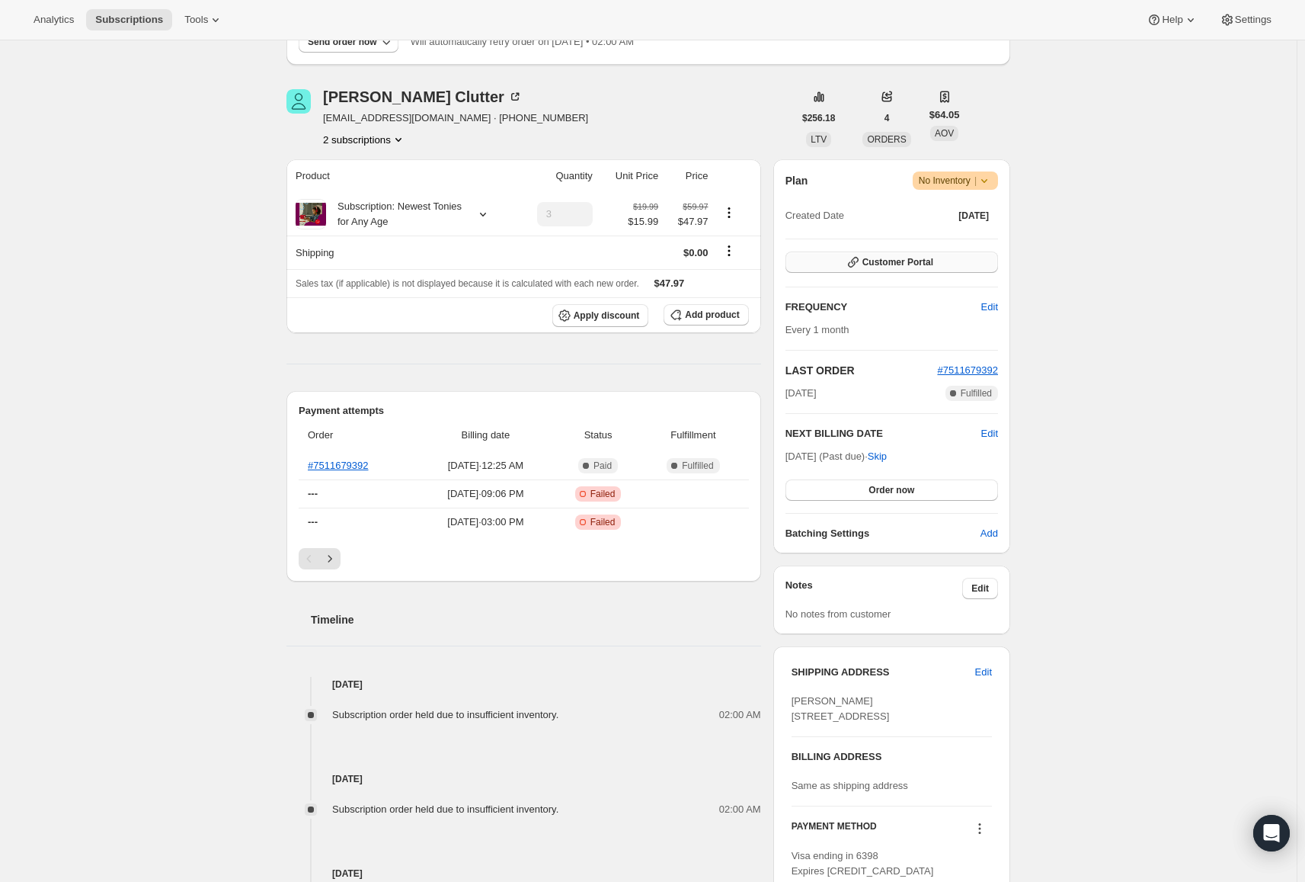
click at [901, 265] on span "Customer Portal" at bounding box center [898, 262] width 71 height 12
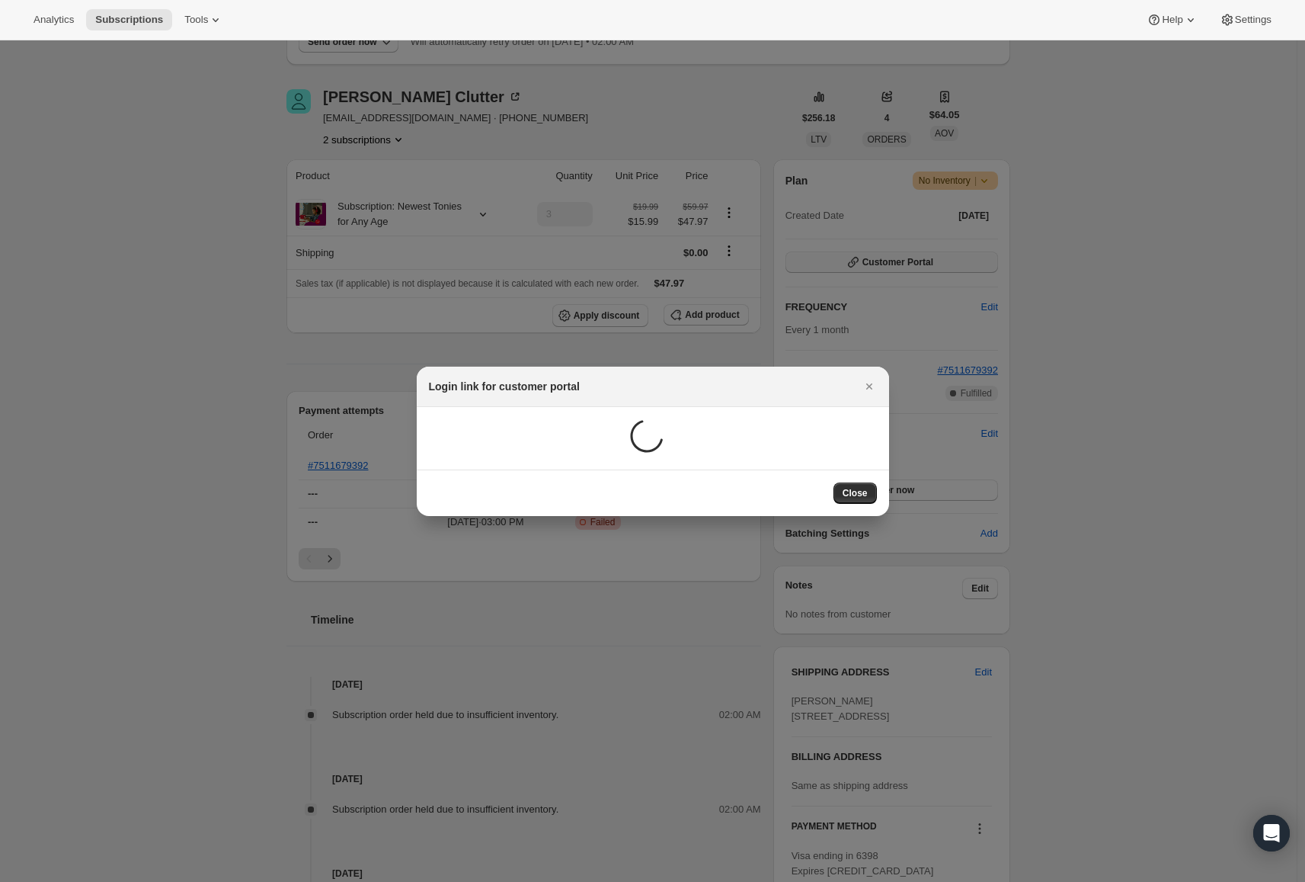
scroll to position [0, 0]
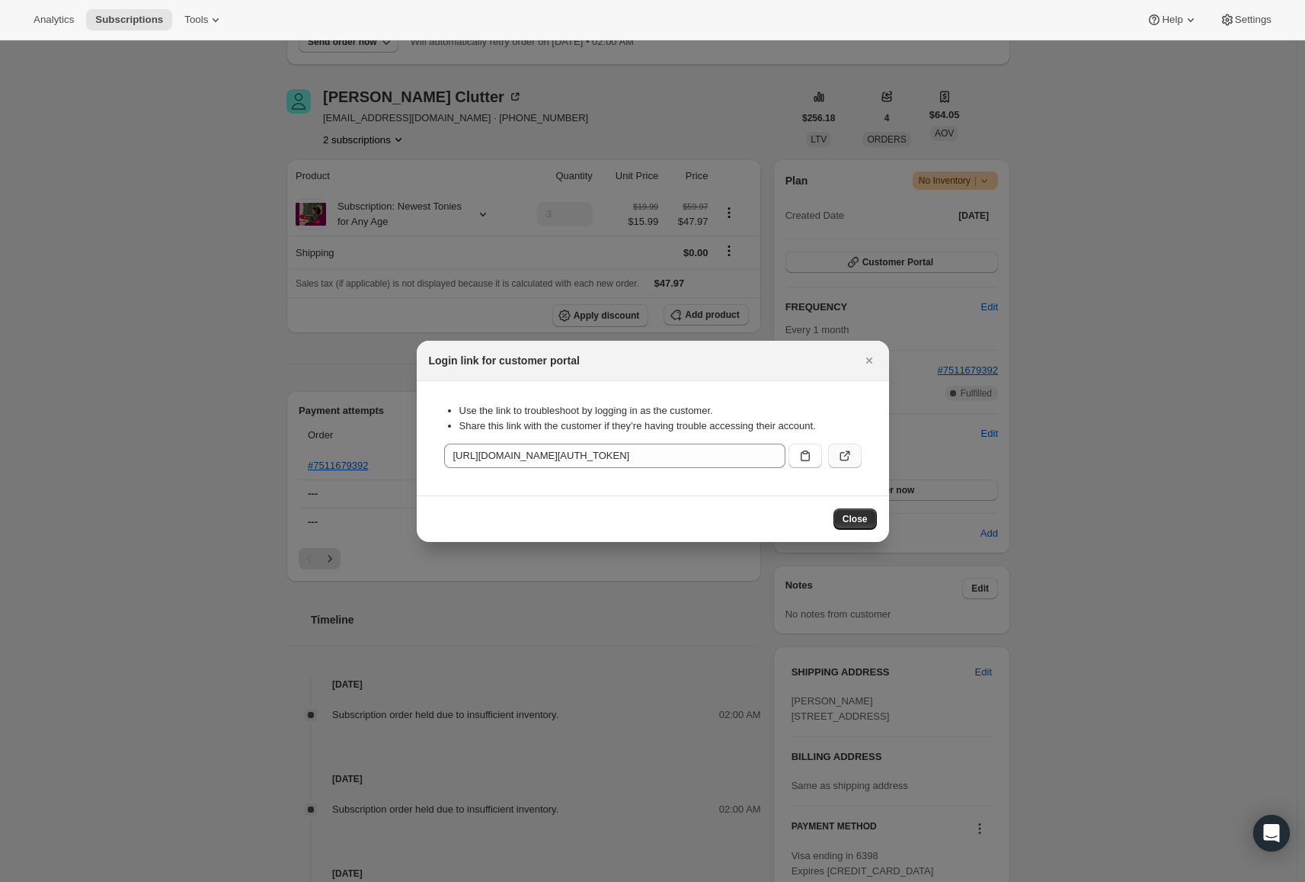
click at [837, 460] on icon ":rck:" at bounding box center [844, 455] width 15 height 15
click at [869, 363] on icon "Close" at bounding box center [869, 360] width 15 height 15
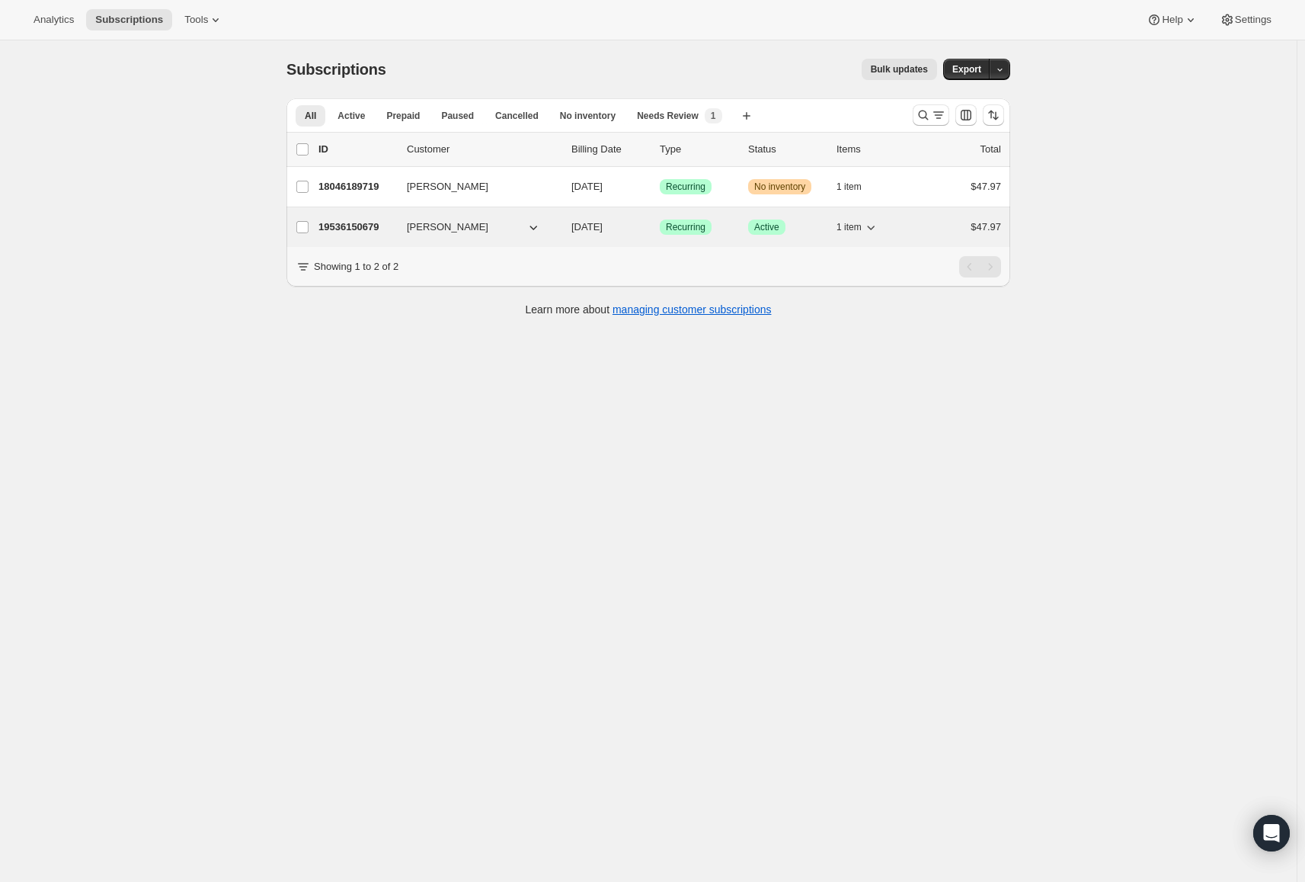
click at [385, 229] on p "19536150679" at bounding box center [357, 226] width 76 height 15
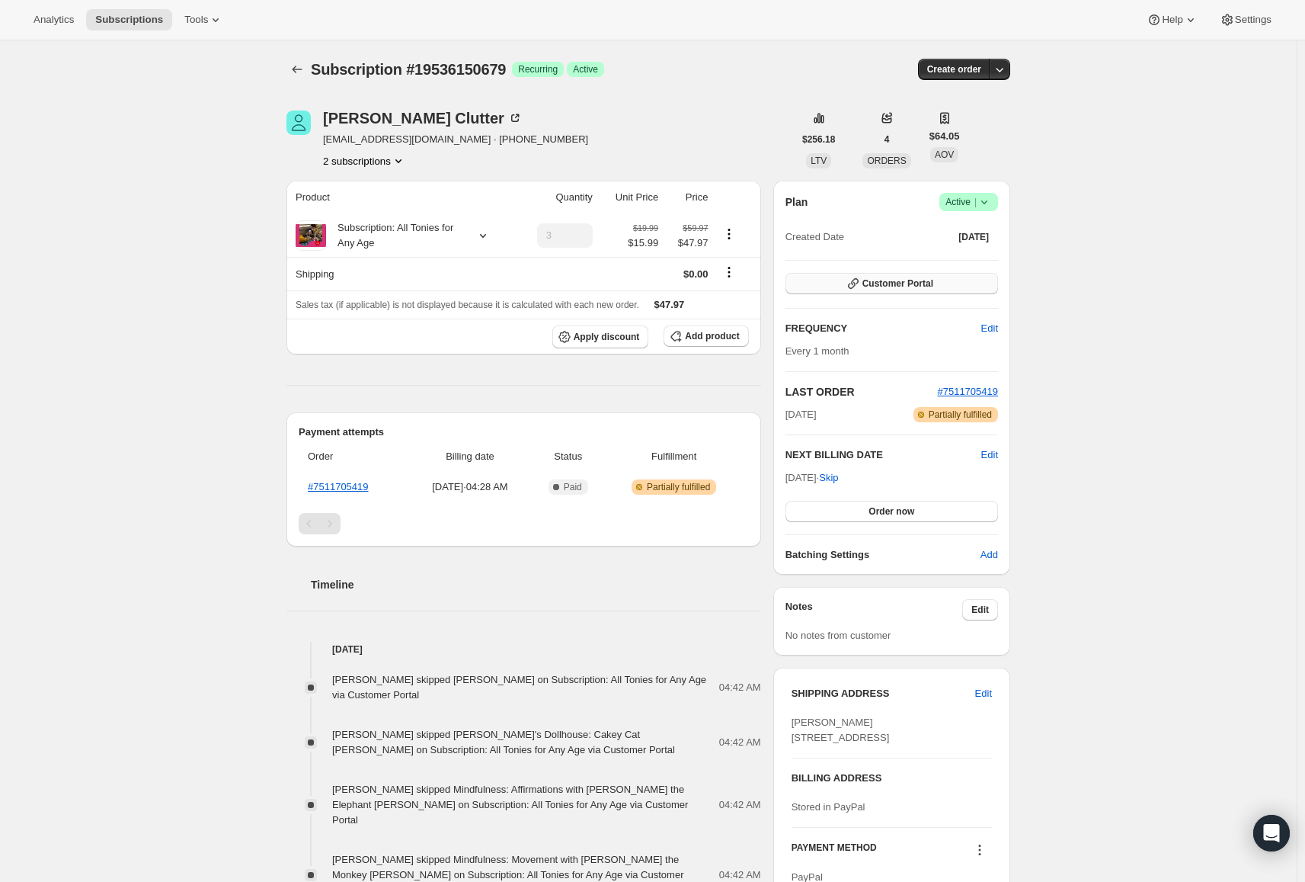
click at [913, 291] on button "Customer Portal" at bounding box center [892, 283] width 213 height 21
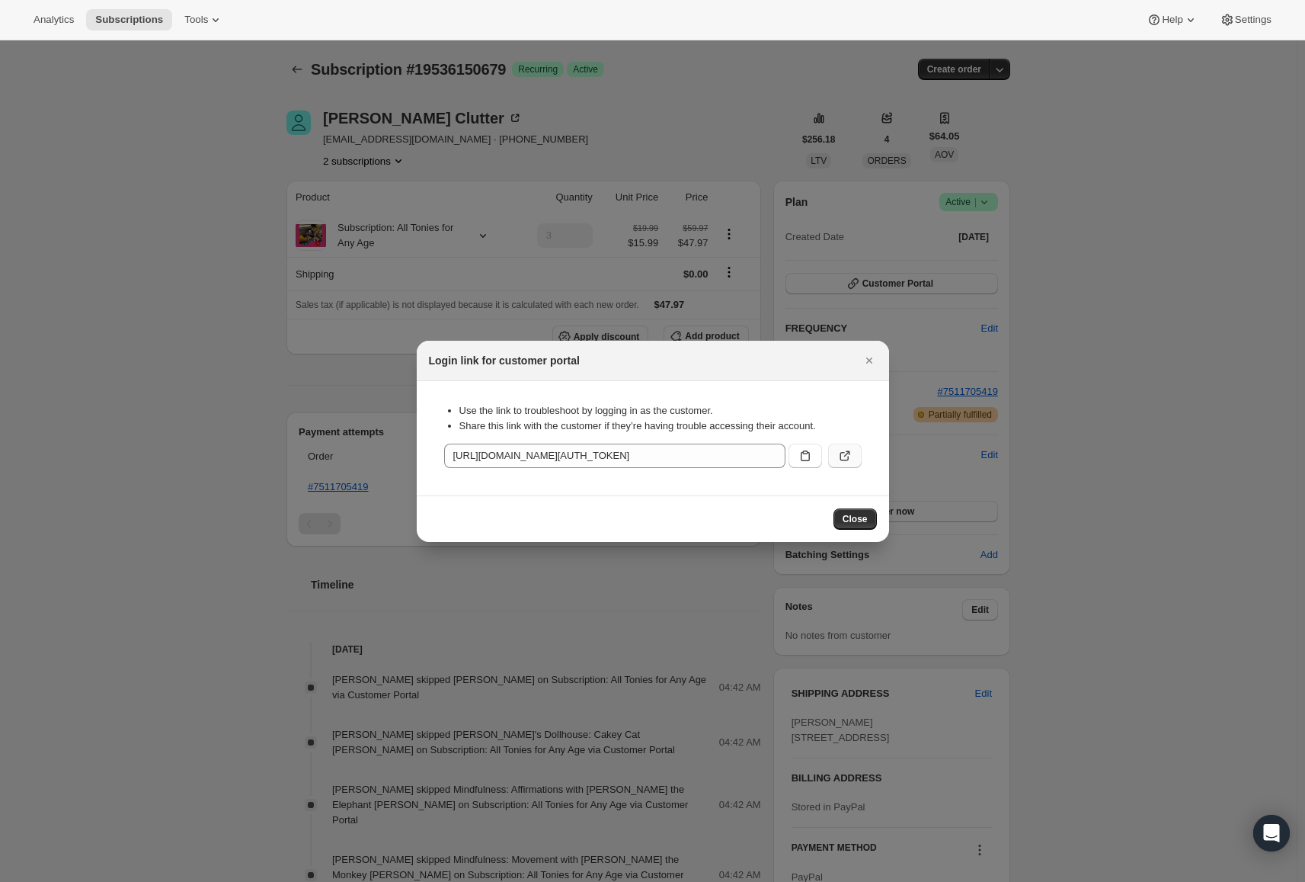
click at [845, 456] on icon ":rgm:" at bounding box center [844, 455] width 15 height 15
click at [874, 360] on icon "Close" at bounding box center [869, 360] width 15 height 15
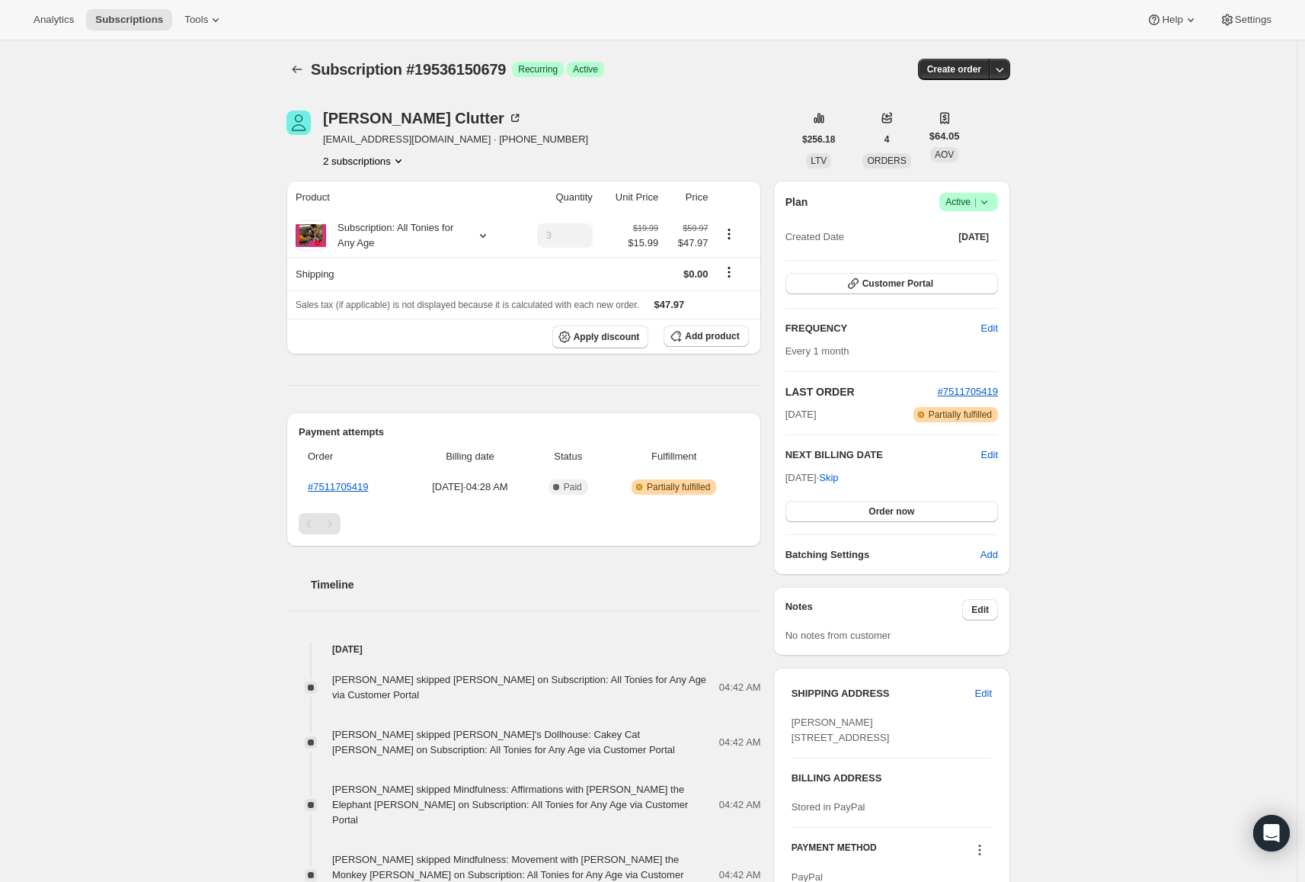
click at [304, 69] on icon "Subscriptions" at bounding box center [297, 69] width 15 height 15
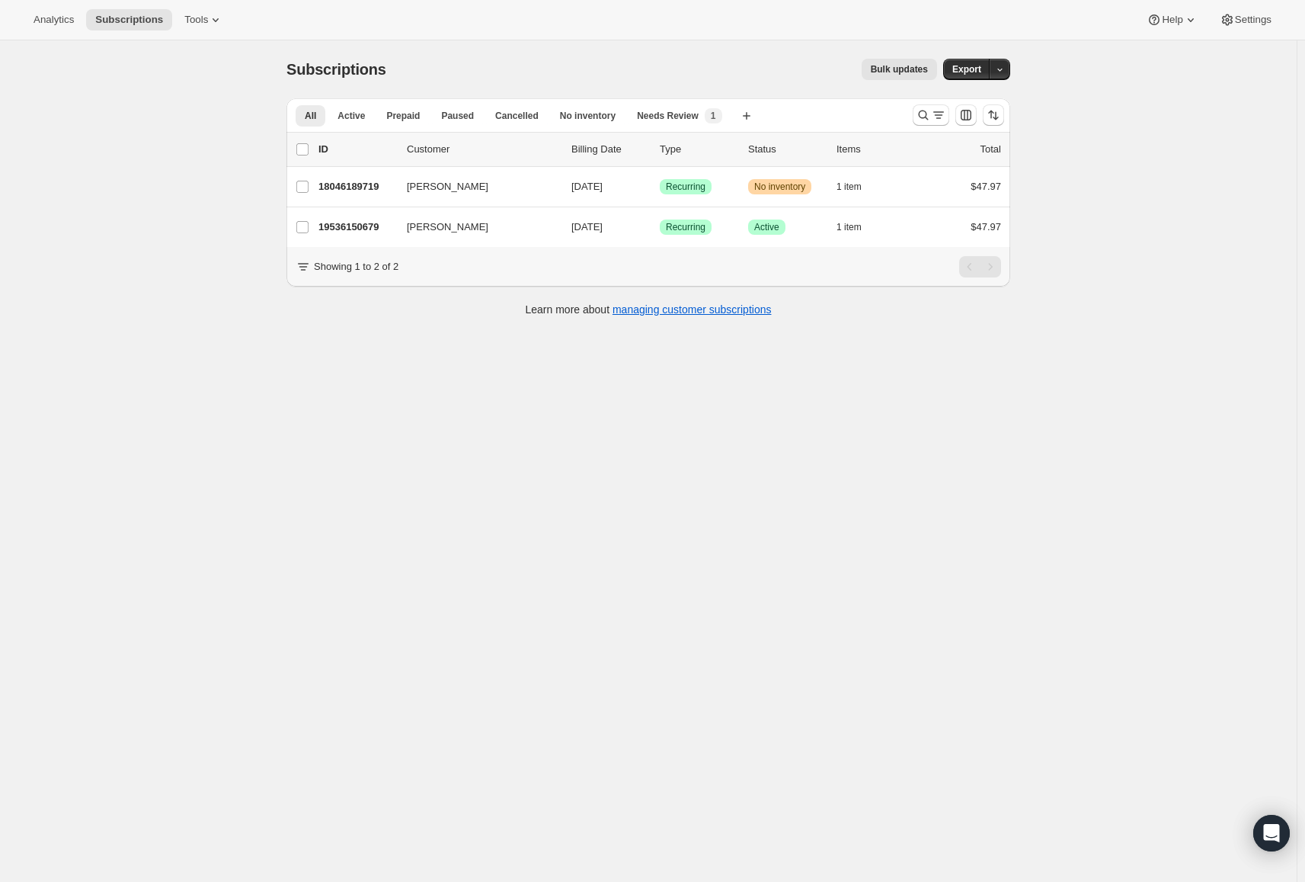
click at [1144, 214] on div "Subscriptions. This page is ready Subscriptions Bulk updates More actions Bulk …" at bounding box center [648, 481] width 1297 height 882
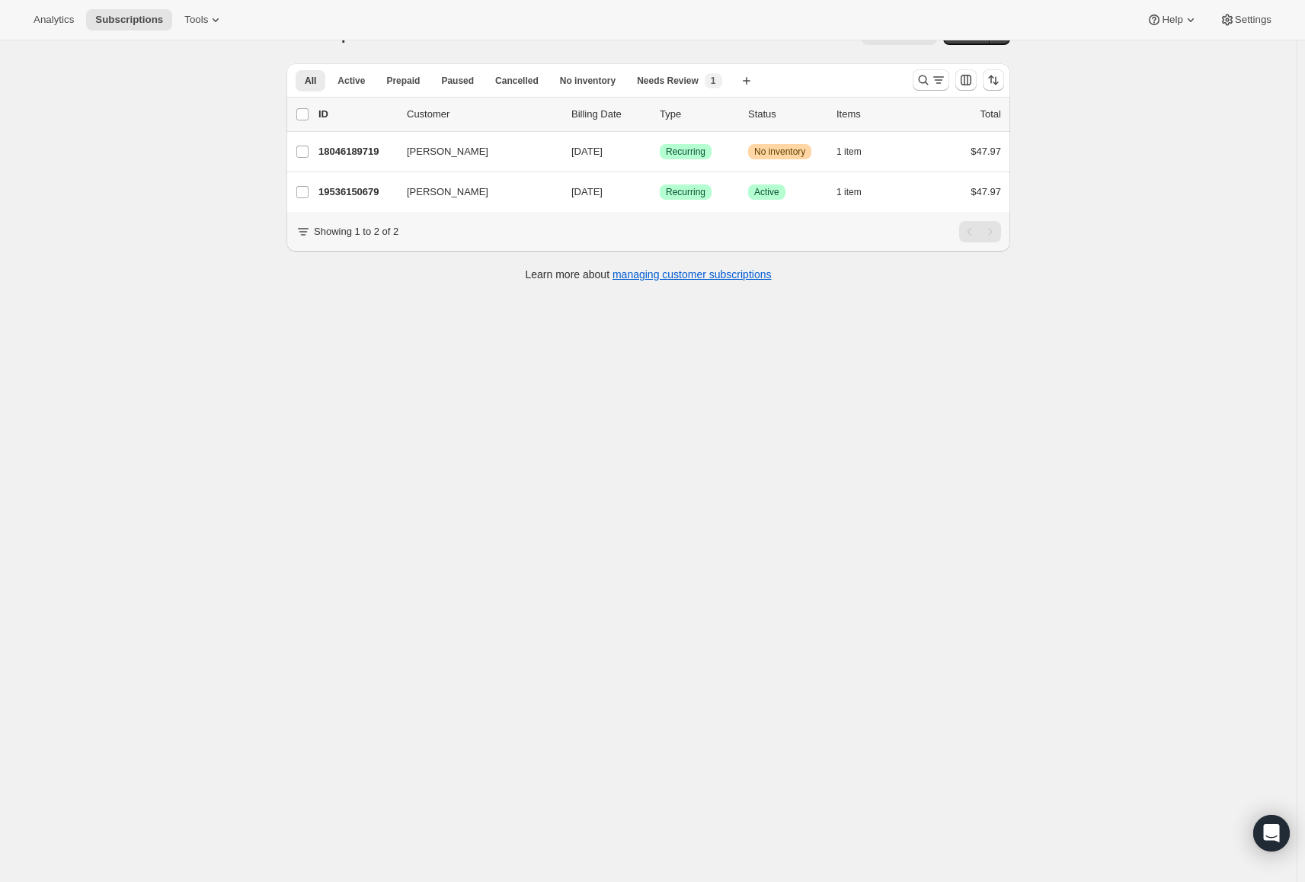
scroll to position [40, 0]
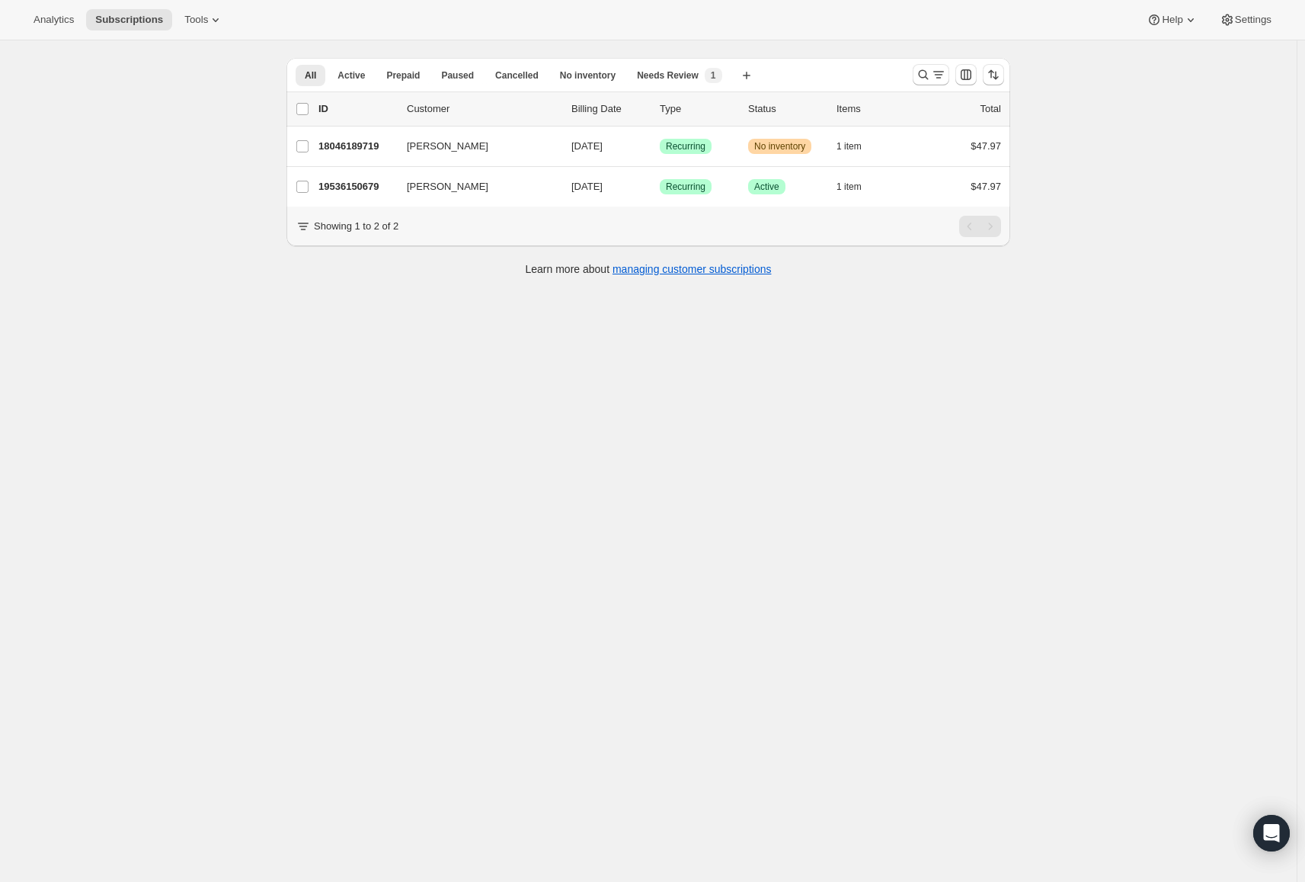
click at [1139, 149] on div "Subscriptions. This page is ready Subscriptions Bulk updates More actions Bulk …" at bounding box center [648, 441] width 1297 height 882
